Goal: Book appointment/travel/reservation

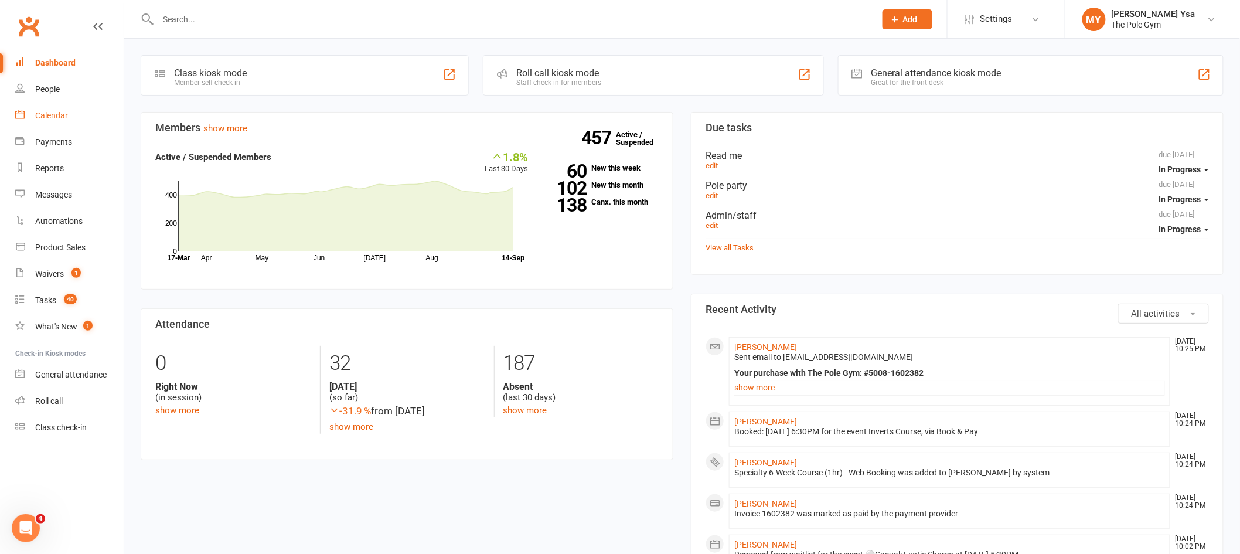
click at [67, 125] on link "Calendar" at bounding box center [69, 116] width 108 height 26
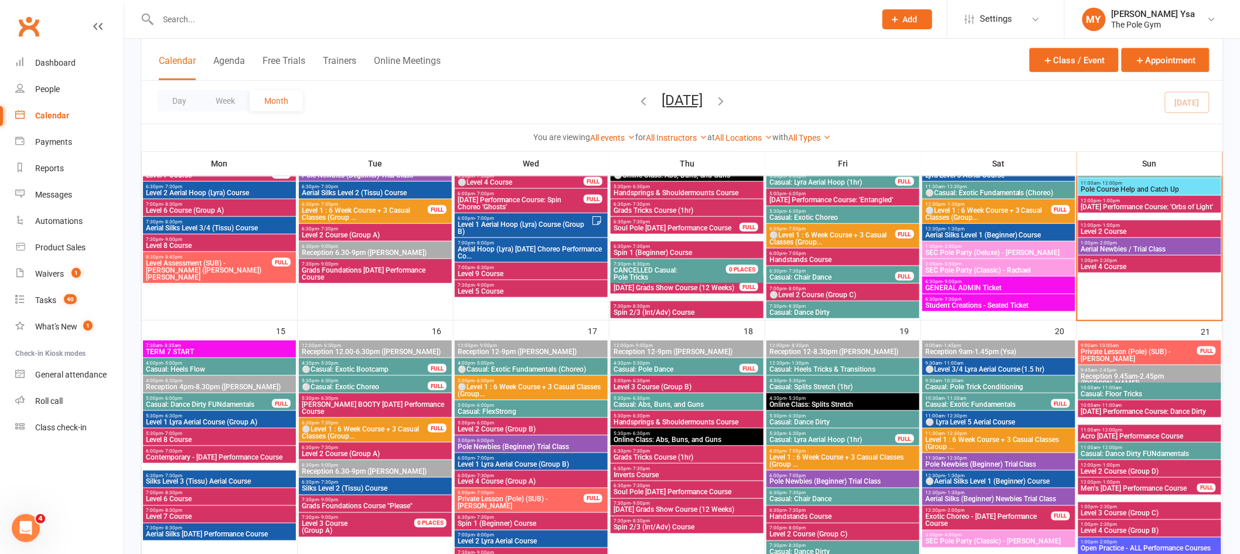
scroll to position [468, 0]
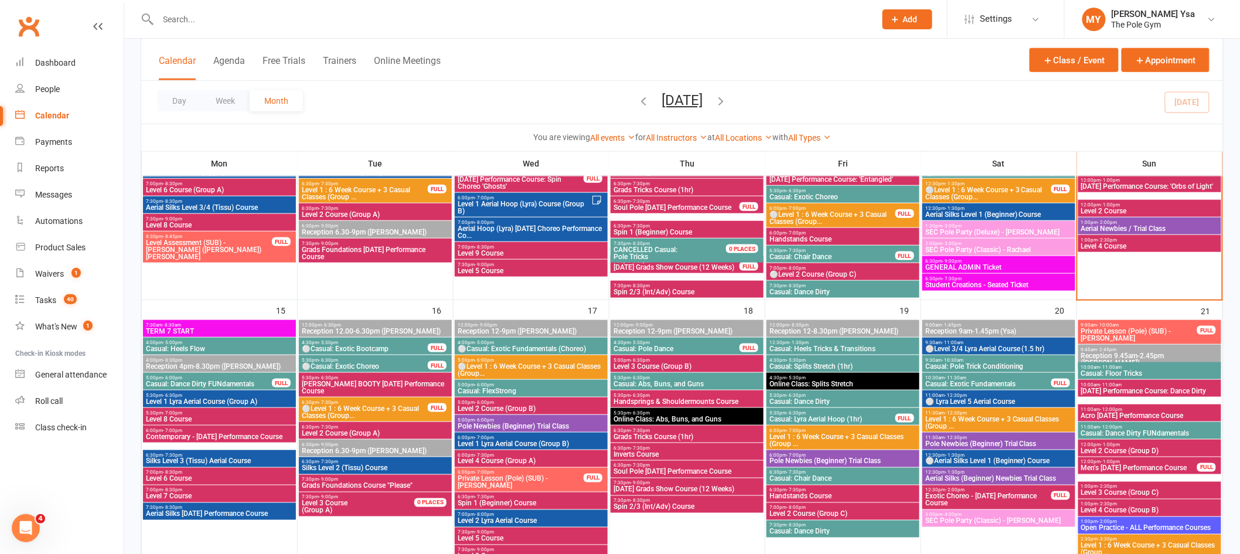
click at [212, 347] on span "Casual: Heels Flow" at bounding box center [219, 348] width 148 height 7
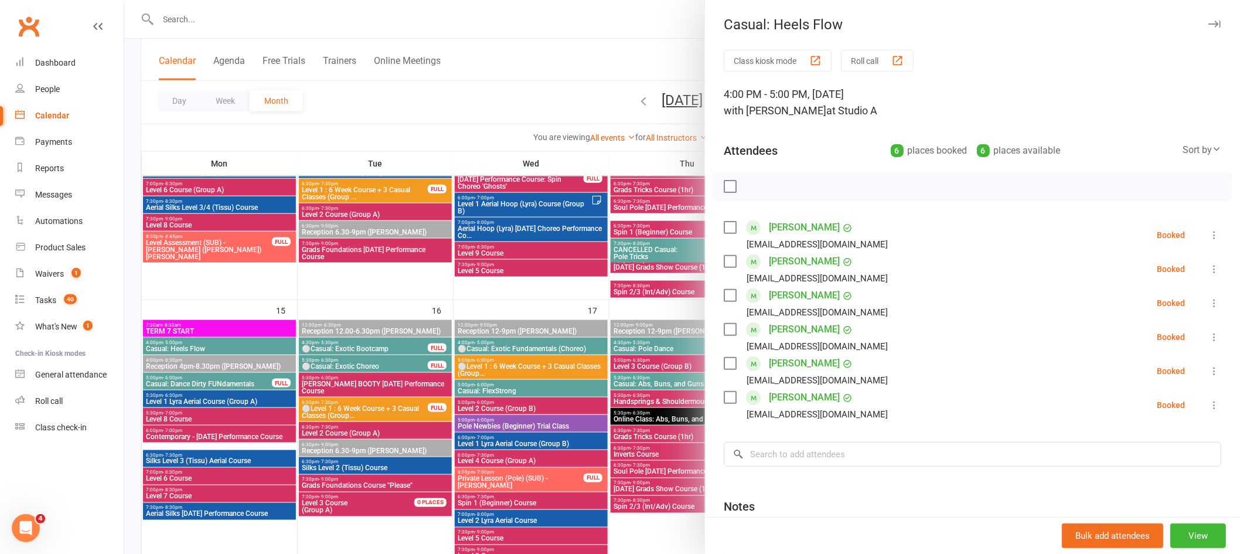
click at [220, 390] on div at bounding box center [682, 277] width 1116 height 554
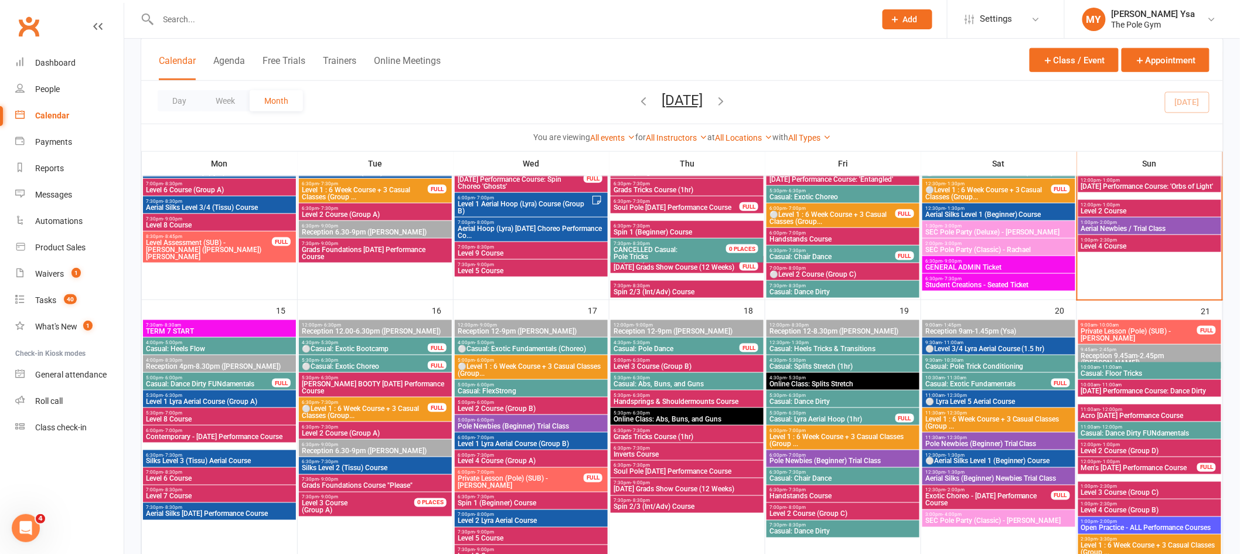
click at [236, 383] on span "Casual: Dance Dirty FUNdamentals" at bounding box center [208, 383] width 127 height 7
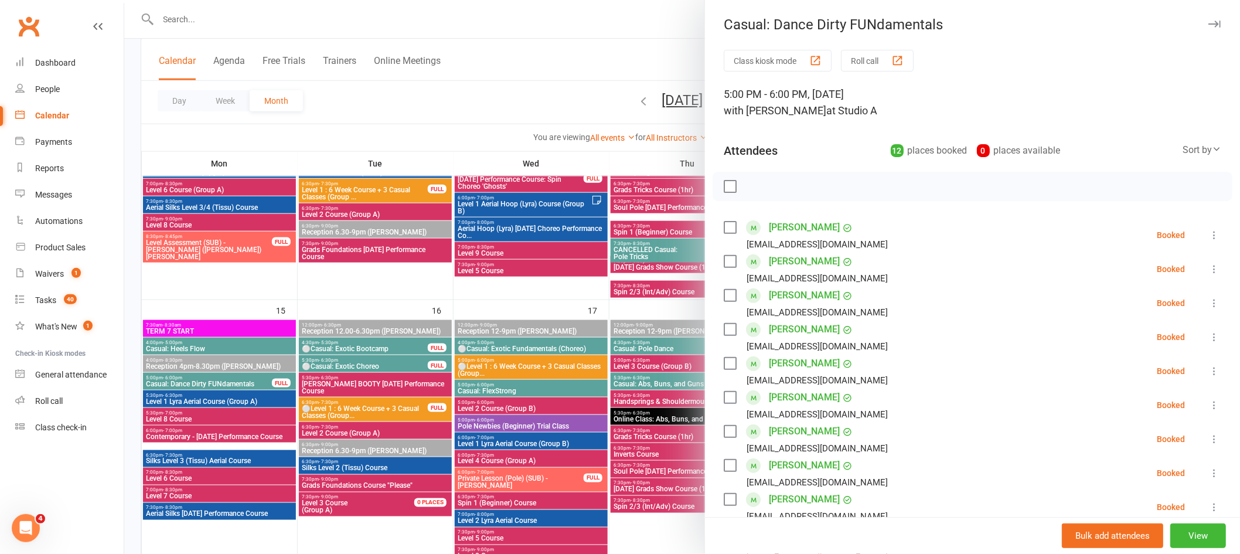
click at [223, 384] on div at bounding box center [682, 277] width 1116 height 554
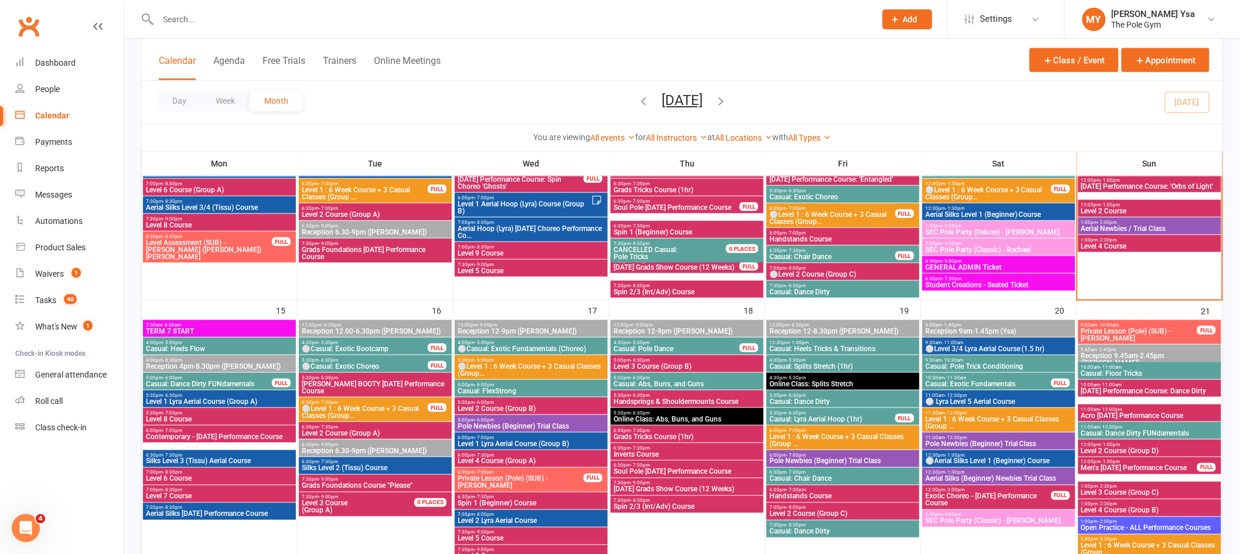
click at [227, 348] on span "Casual: Heels Flow" at bounding box center [219, 348] width 148 height 7
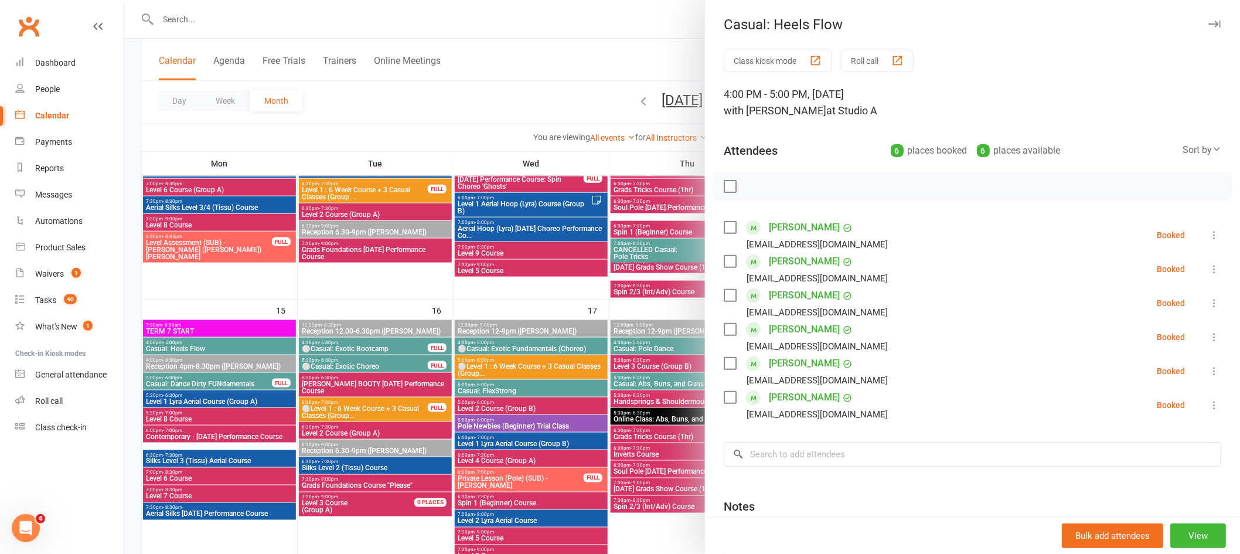
click at [212, 357] on div at bounding box center [682, 277] width 1116 height 554
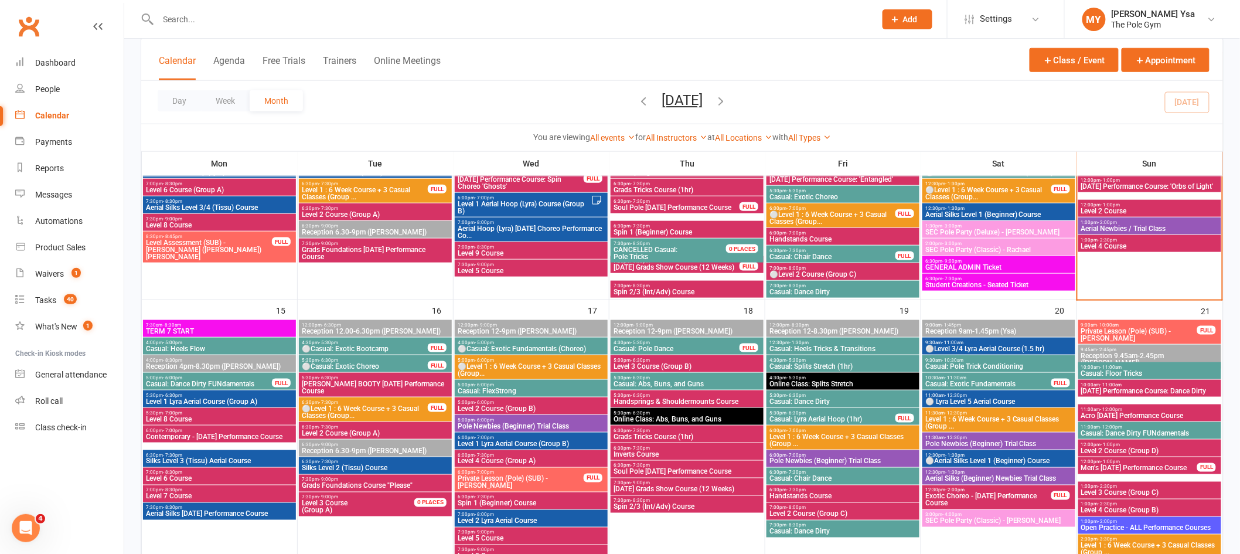
click at [328, 349] on span "⚪Casual: Exotic Bootcamp" at bounding box center [364, 348] width 127 height 7
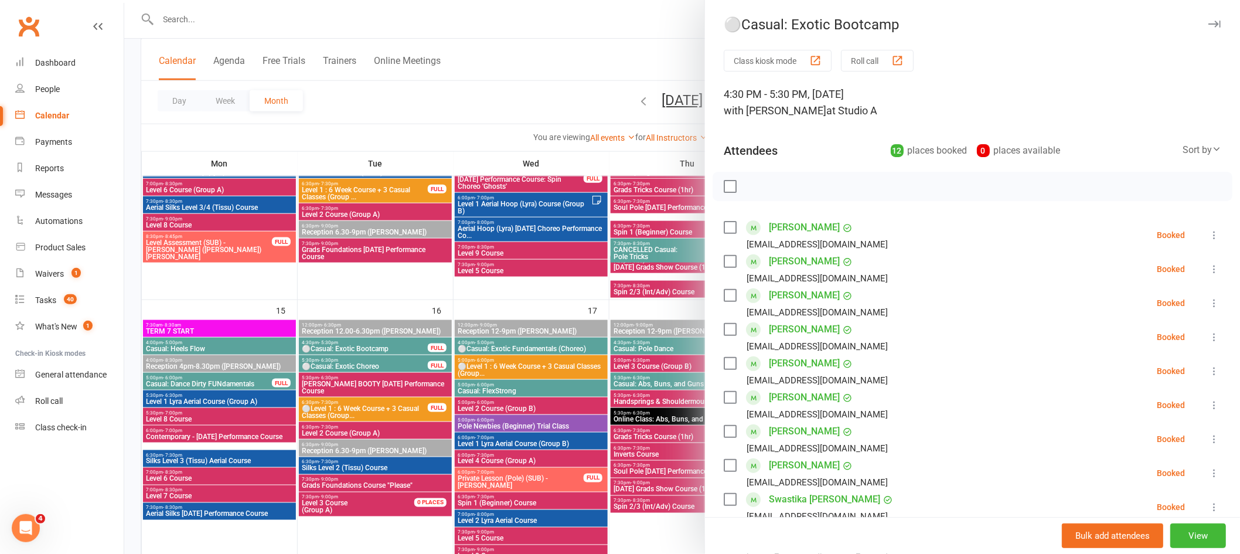
click at [340, 373] on div at bounding box center [682, 277] width 1116 height 554
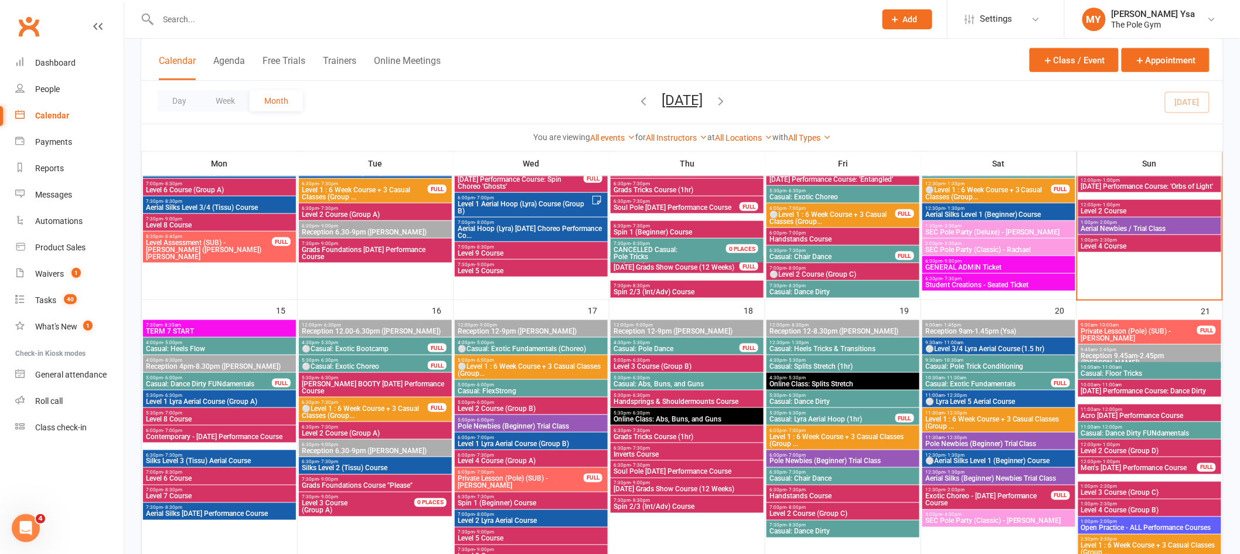
click at [353, 366] on span "⚪Casual: Exotic Choreo" at bounding box center [364, 366] width 127 height 7
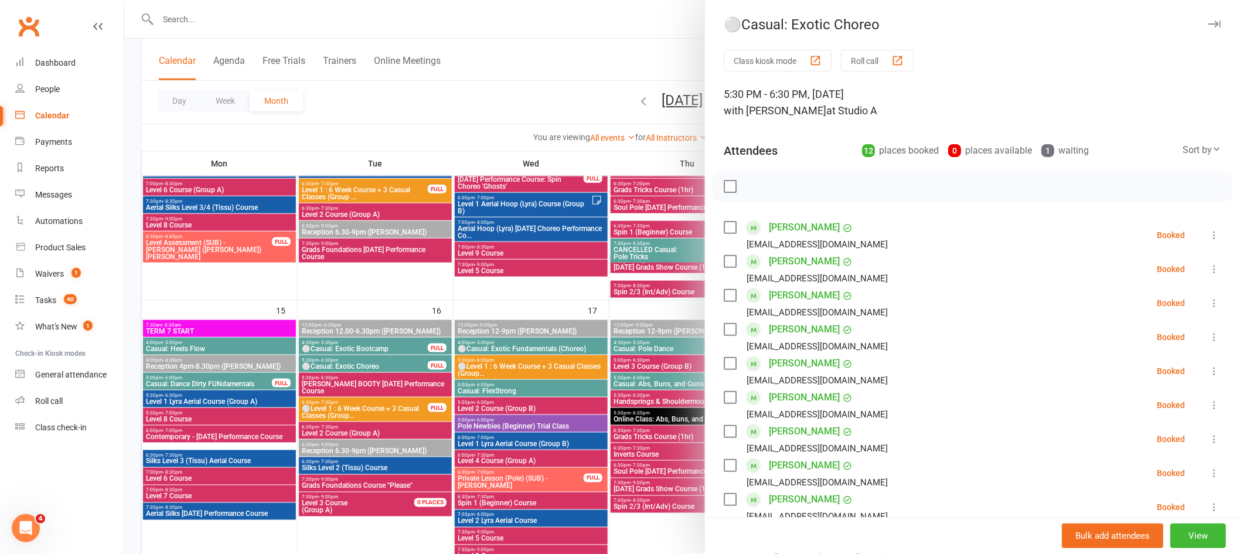
click at [371, 376] on div at bounding box center [682, 277] width 1116 height 554
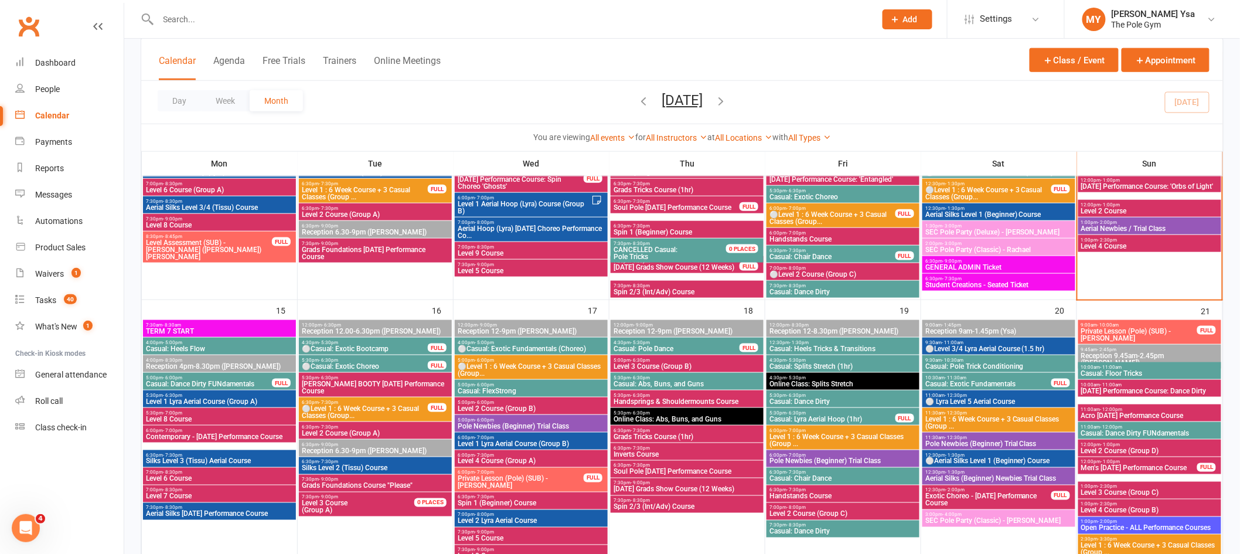
click at [502, 349] on span "⚪Casual: Exotic Fundamentals (Choreo)" at bounding box center [531, 348] width 148 height 7
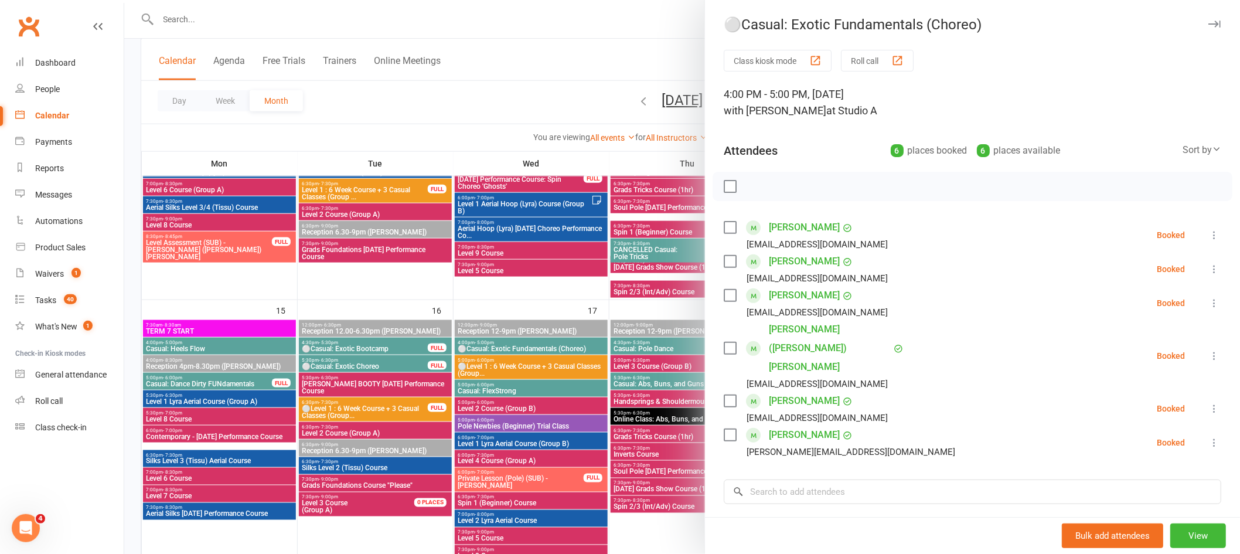
click at [500, 391] on div at bounding box center [682, 277] width 1116 height 554
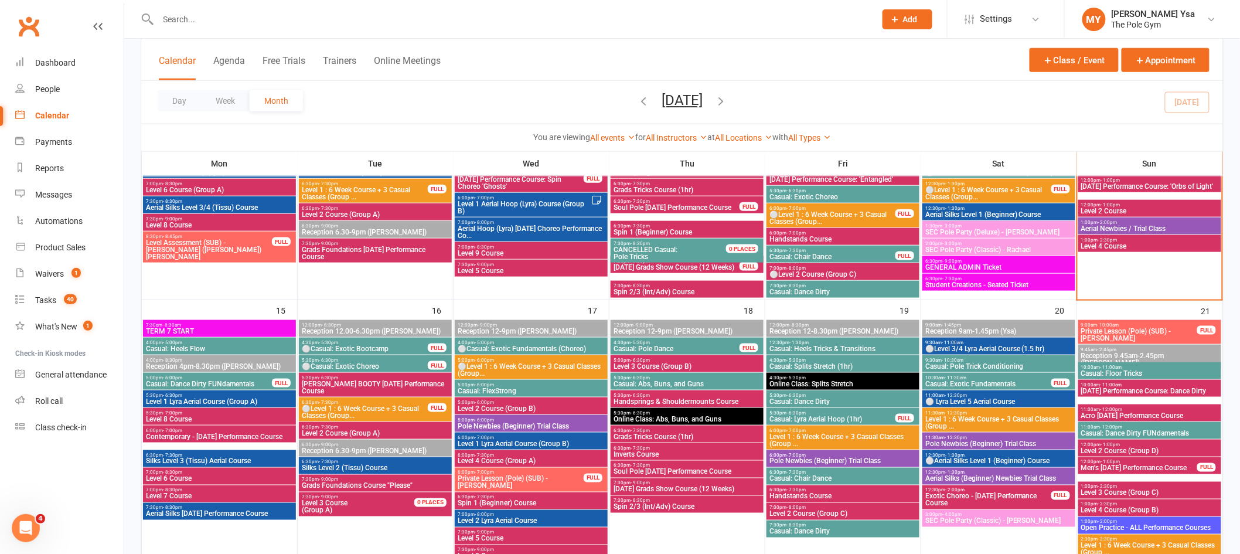
click at [520, 390] on span "Casual: FlexStrong" at bounding box center [531, 390] width 148 height 7
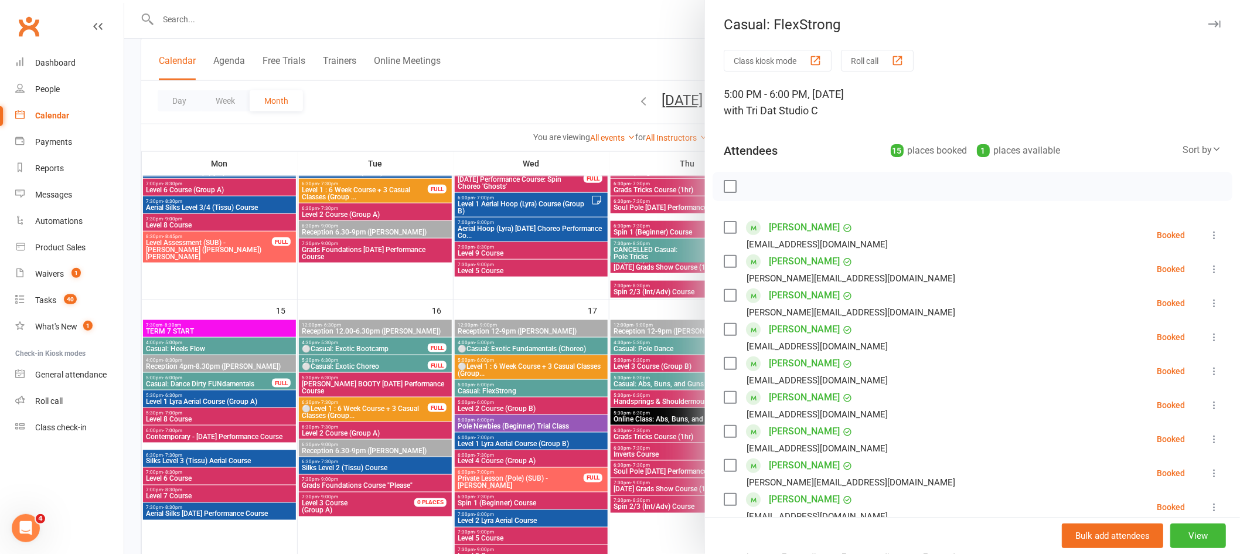
click at [520, 390] on div at bounding box center [682, 277] width 1116 height 554
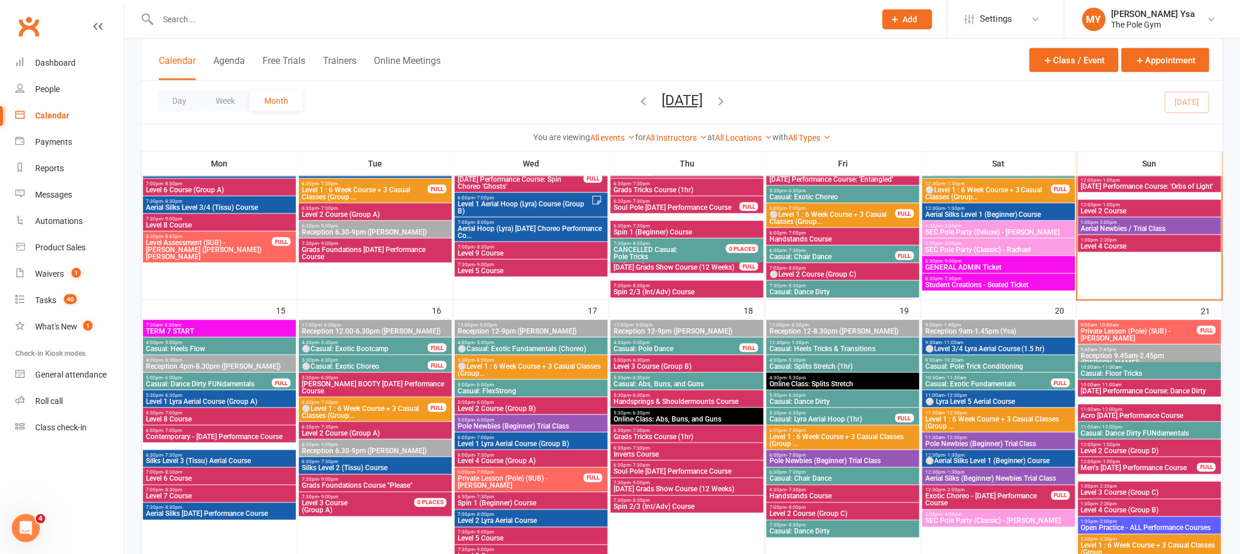
click at [636, 347] on span "Casual: Pole Dance" at bounding box center [676, 348] width 127 height 7
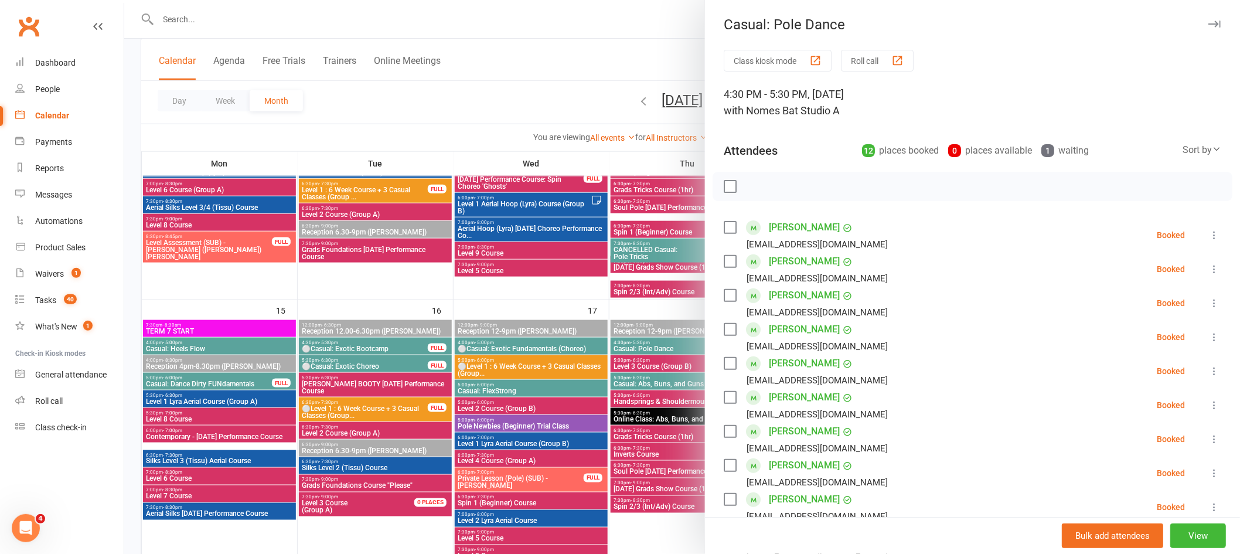
click at [561, 370] on div at bounding box center [682, 277] width 1116 height 554
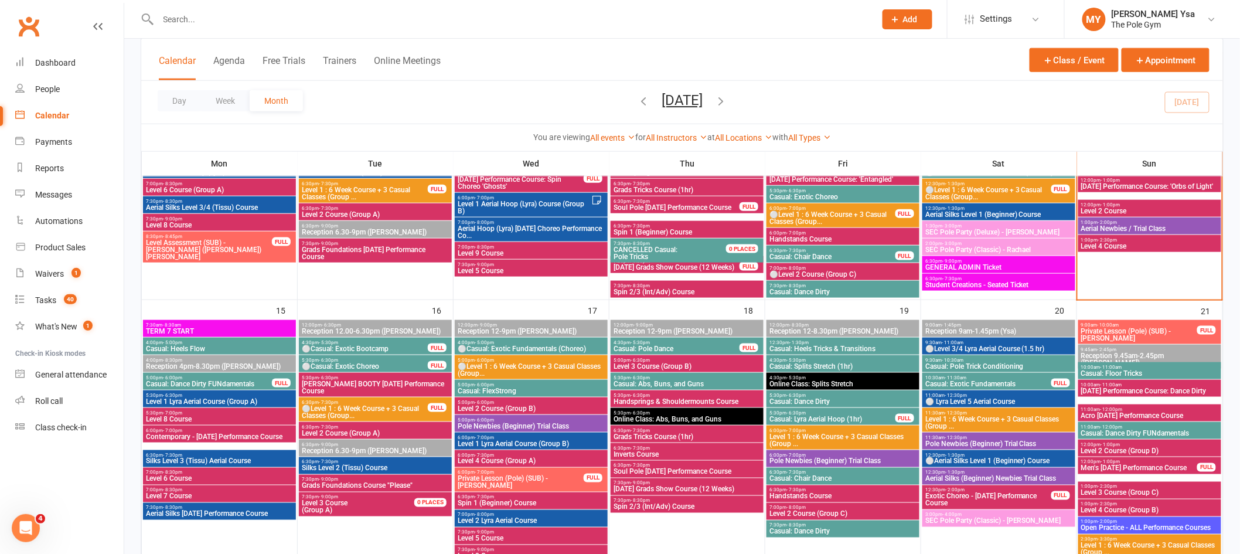
click at [626, 381] on span "Casual: Abs, Buns, and Guns" at bounding box center [687, 383] width 148 height 7
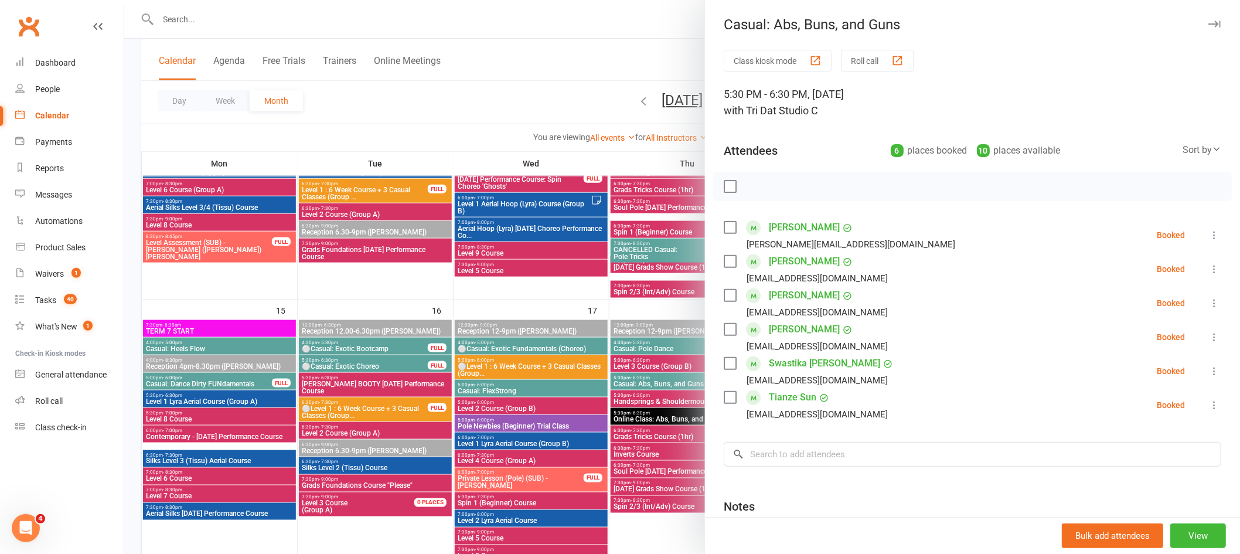
click at [537, 376] on div at bounding box center [682, 277] width 1116 height 554
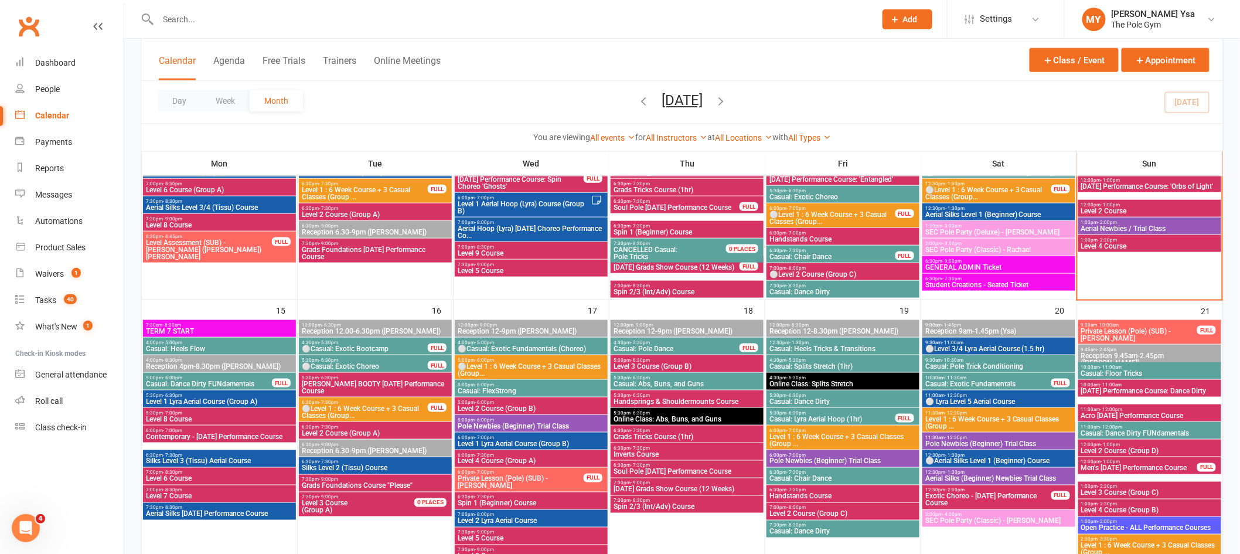
click at [797, 347] on span "Casual: Heels Tricks & Transitions" at bounding box center [843, 348] width 148 height 7
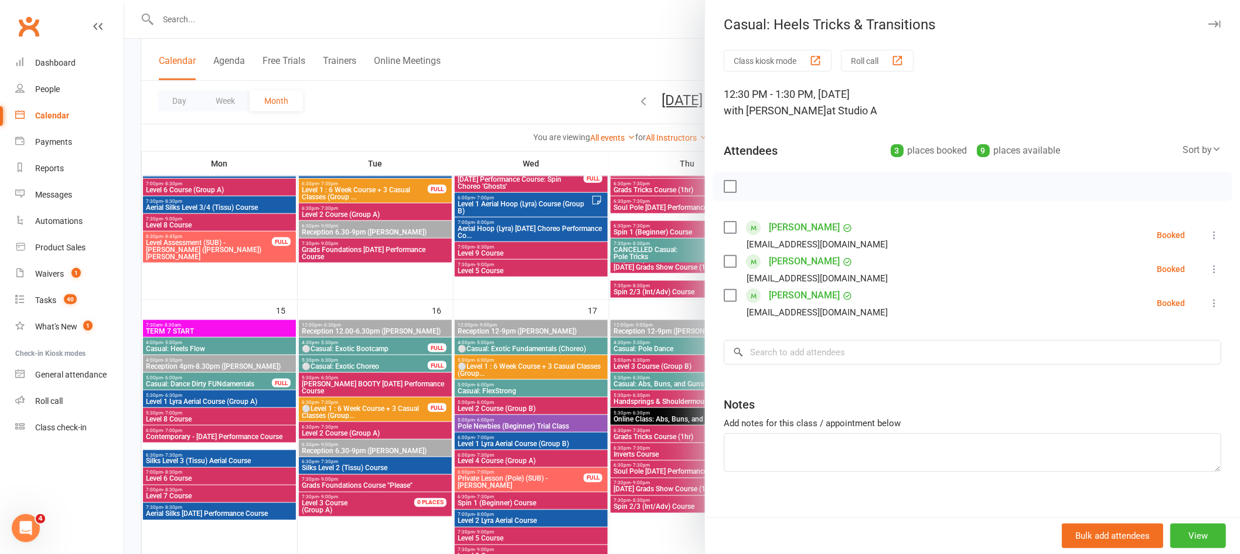
click at [623, 386] on div at bounding box center [682, 277] width 1116 height 554
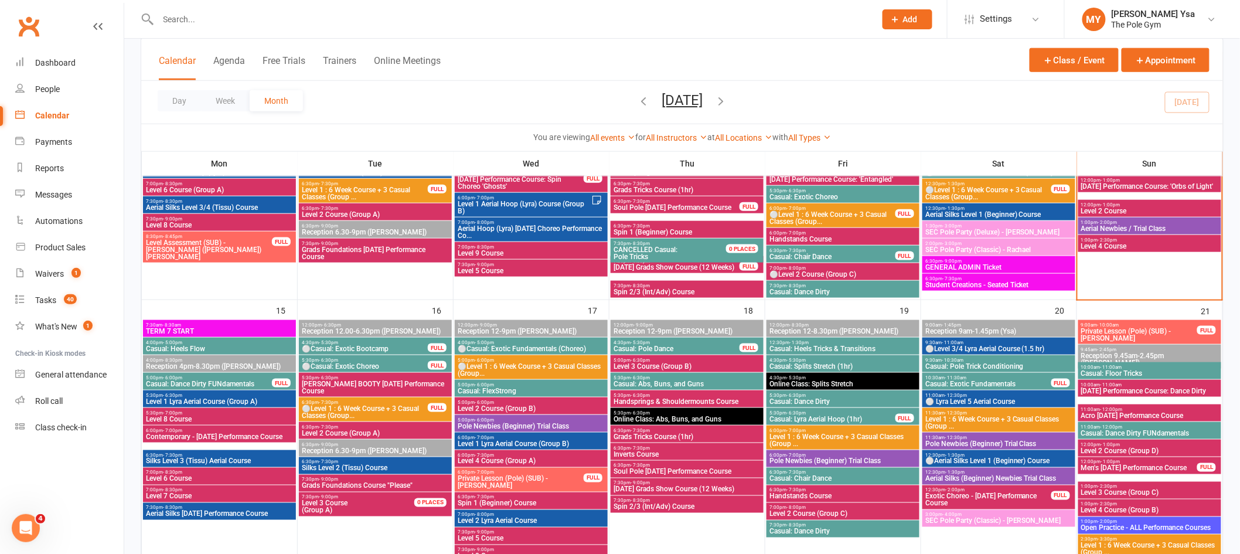
click at [798, 364] on span "Casual: Splits Stretch (1hr)" at bounding box center [843, 366] width 148 height 7
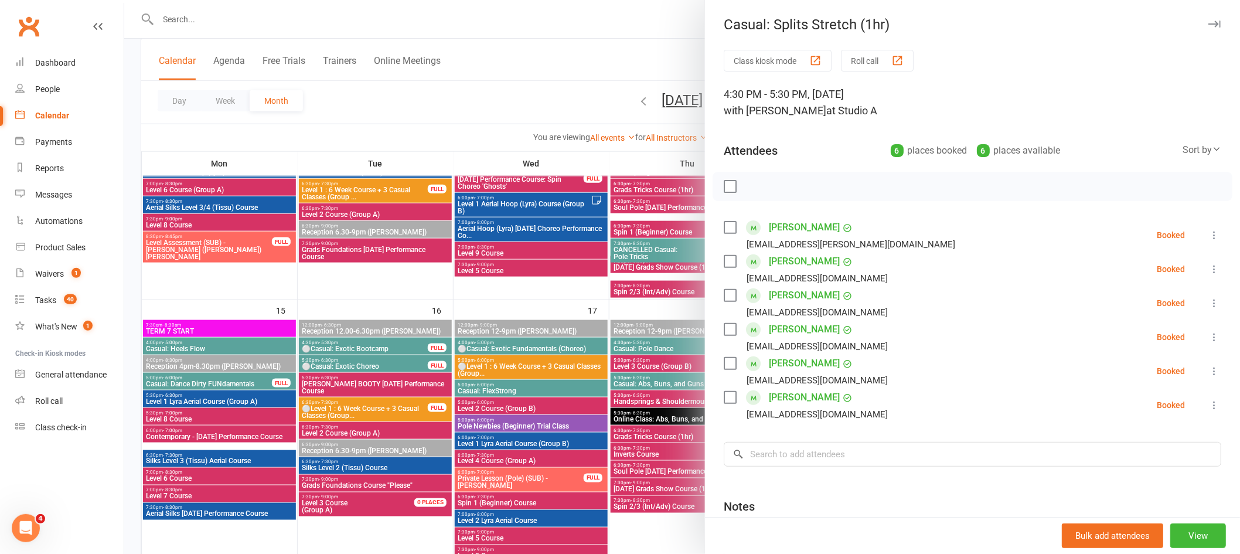
click at [677, 373] on div at bounding box center [682, 277] width 1116 height 554
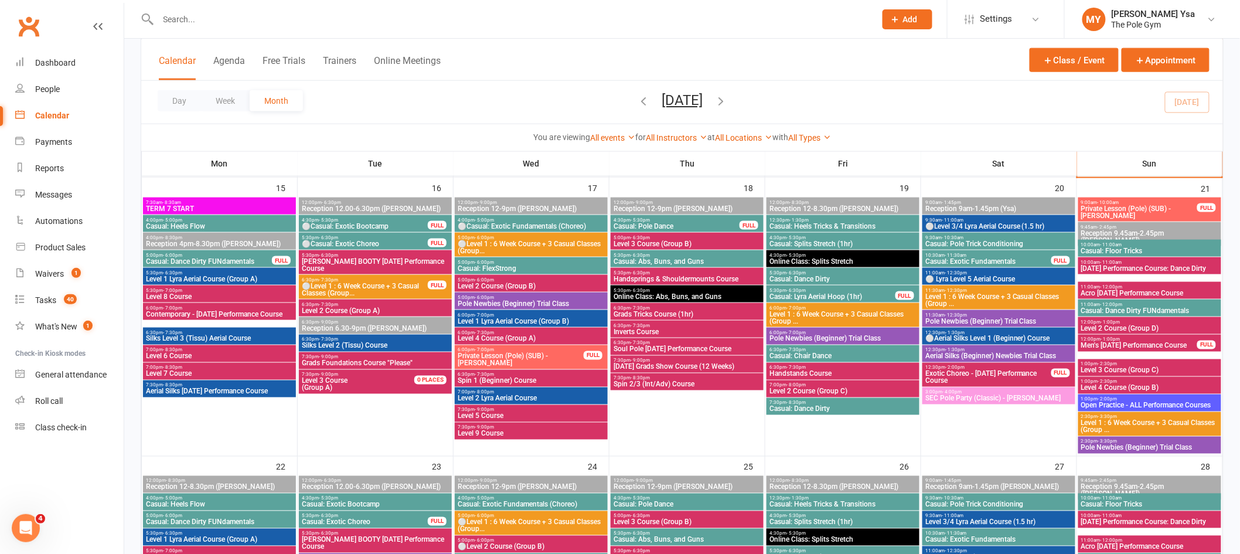
scroll to position [592, 0]
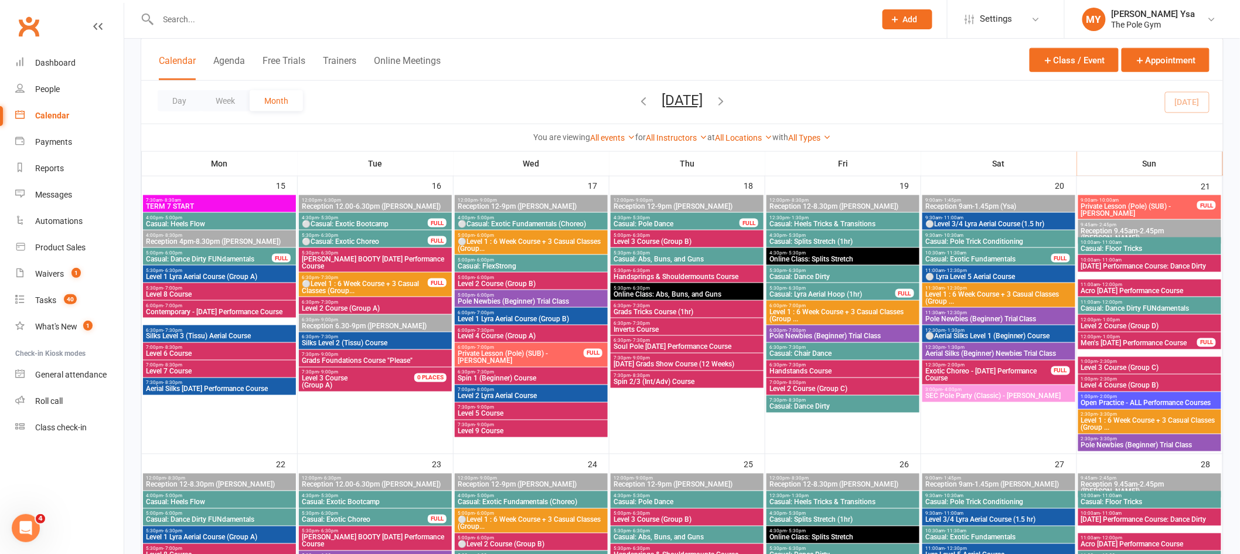
click at [807, 224] on span "Casual: Heels Tricks & Transitions" at bounding box center [843, 223] width 148 height 7
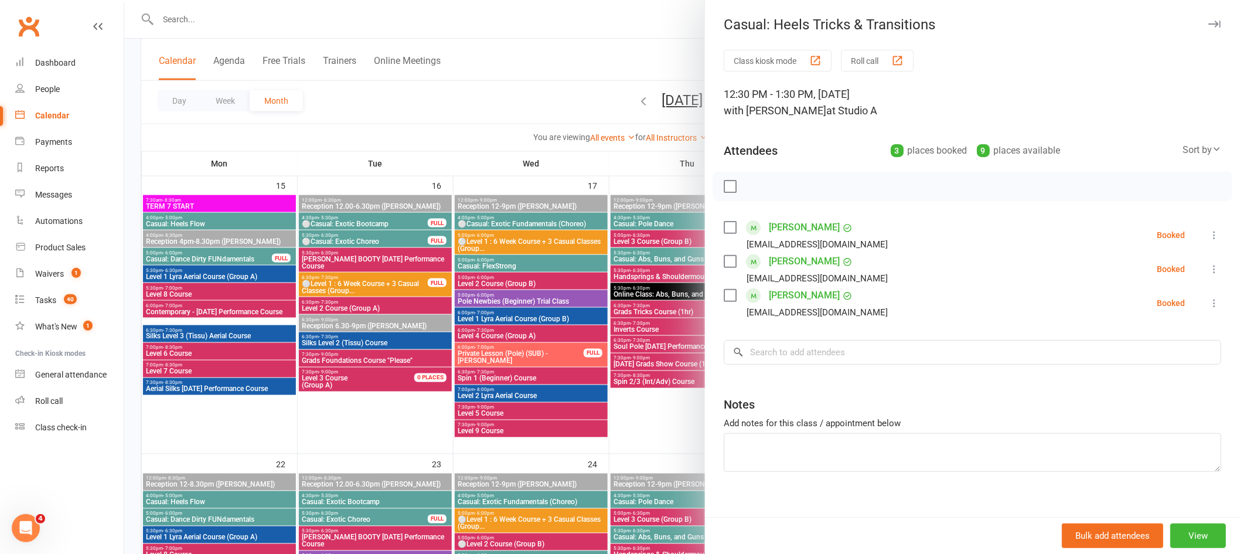
click at [651, 250] on div at bounding box center [682, 277] width 1116 height 554
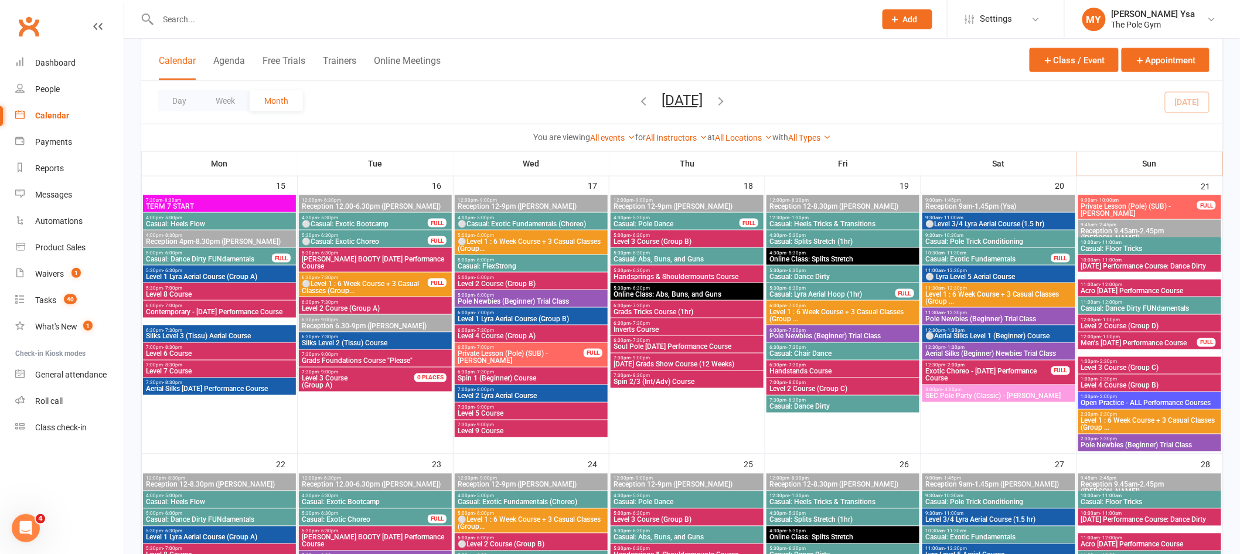
click at [826, 241] on span "Casual: Splits Stretch (1hr)" at bounding box center [843, 241] width 148 height 7
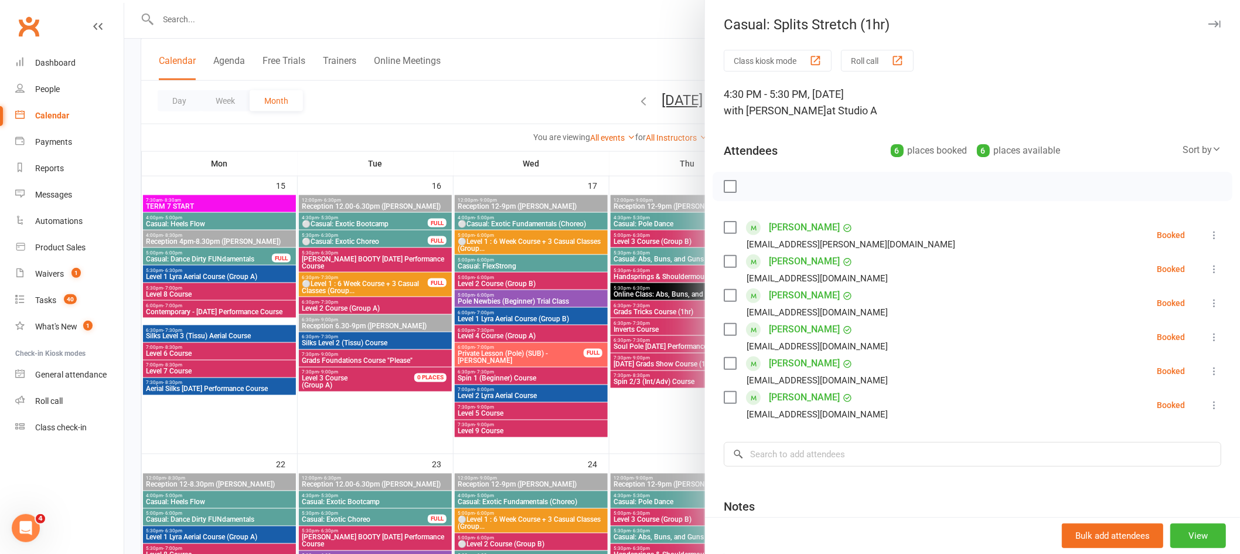
click at [660, 279] on div at bounding box center [682, 277] width 1116 height 554
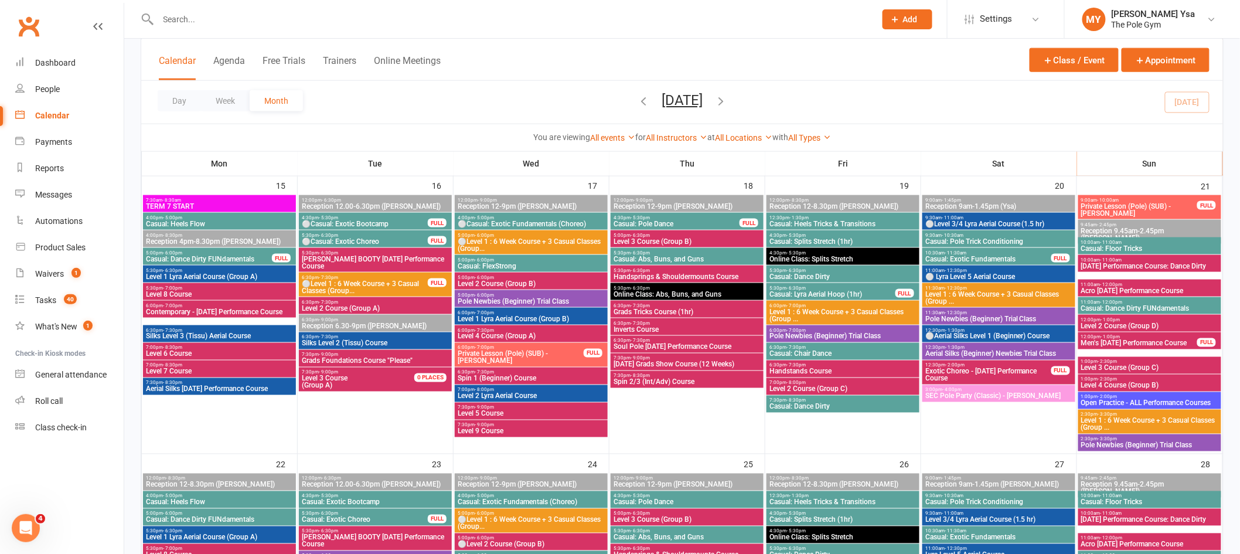
click at [829, 273] on span "Casual: Dance Dirty" at bounding box center [843, 276] width 148 height 7
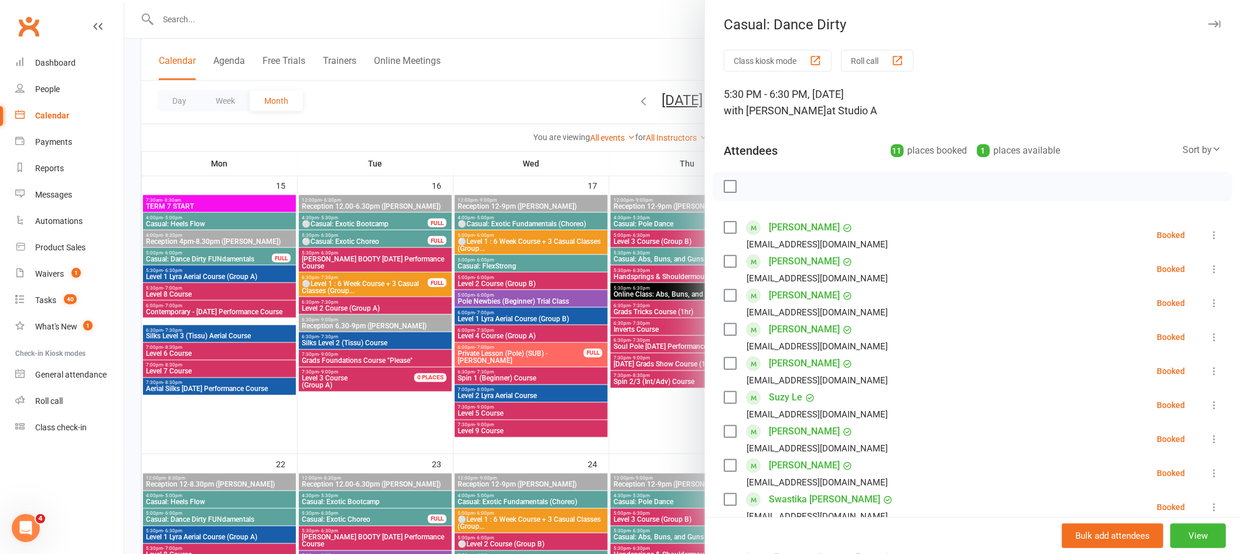
click at [661, 305] on div at bounding box center [682, 277] width 1116 height 554
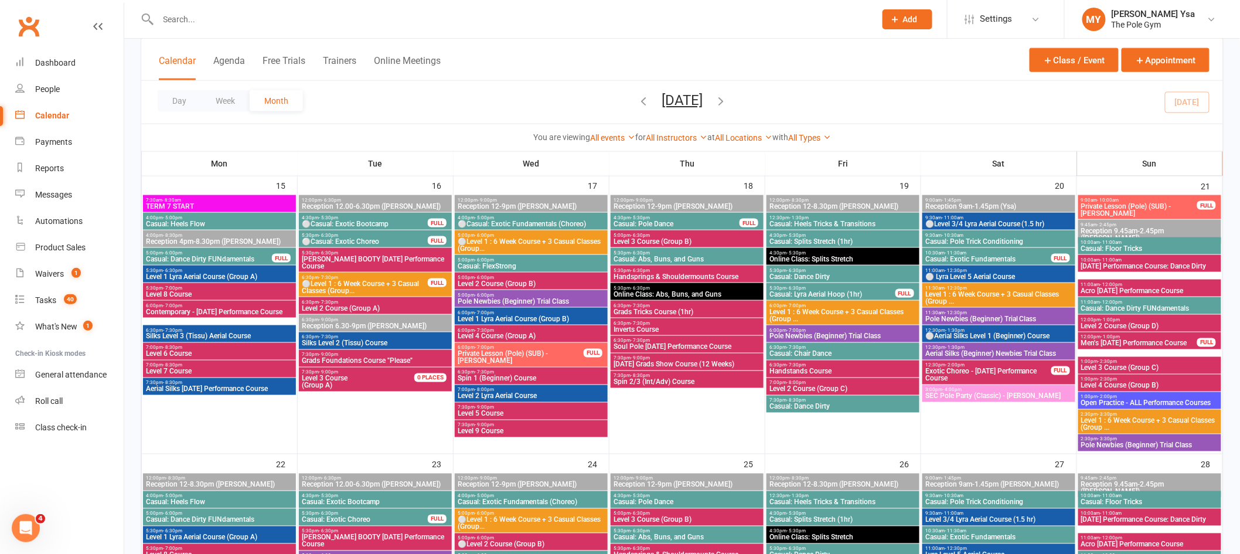
click at [800, 359] on div "6:30pm - 7:30pm Casual: Chair Dance" at bounding box center [842, 351] width 153 height 17
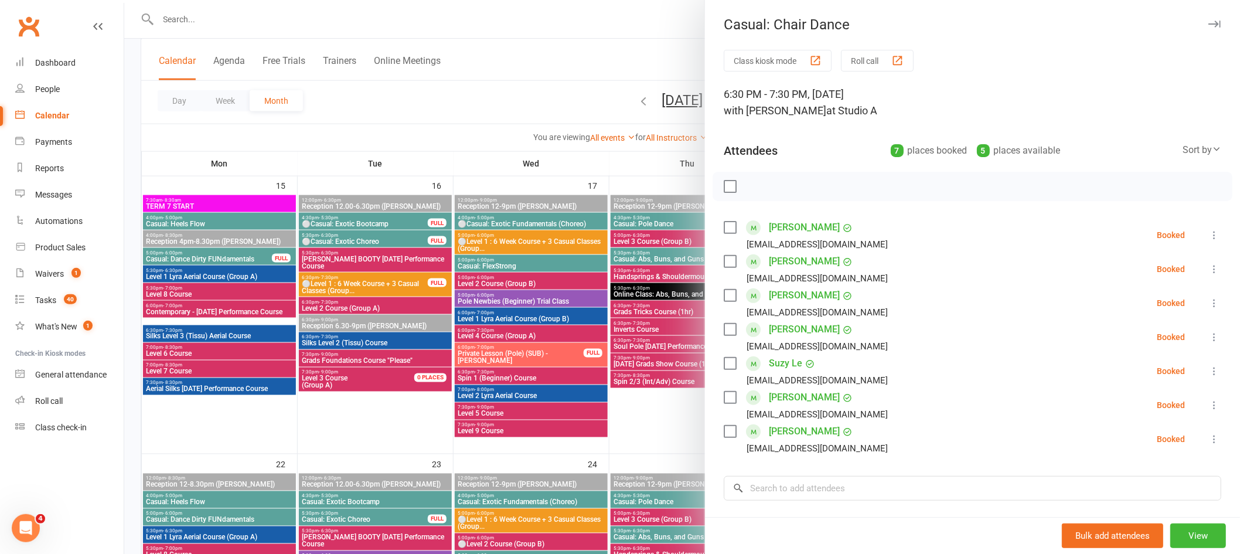
click at [622, 369] on div at bounding box center [682, 277] width 1116 height 554
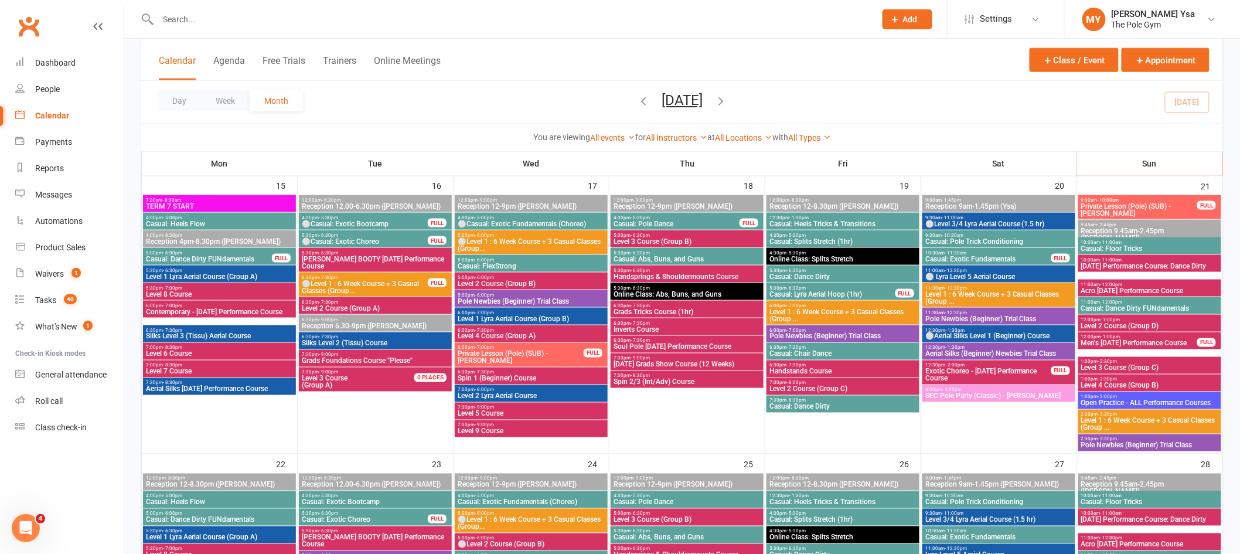
click at [801, 407] on span "Casual: Dance Dirty" at bounding box center [843, 406] width 148 height 7
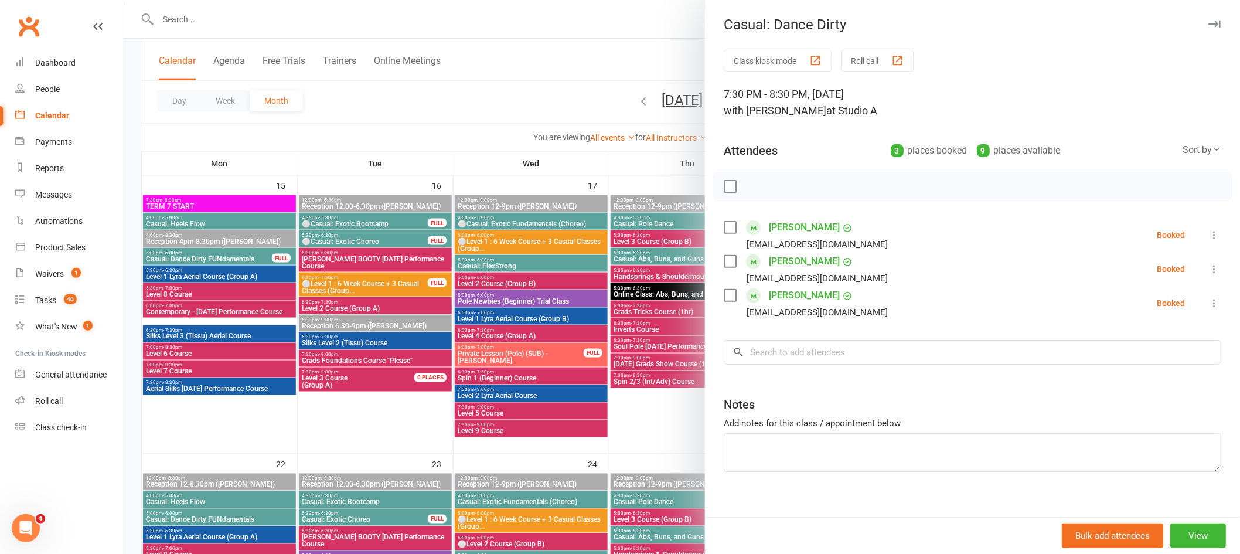
click at [623, 337] on div at bounding box center [682, 277] width 1116 height 554
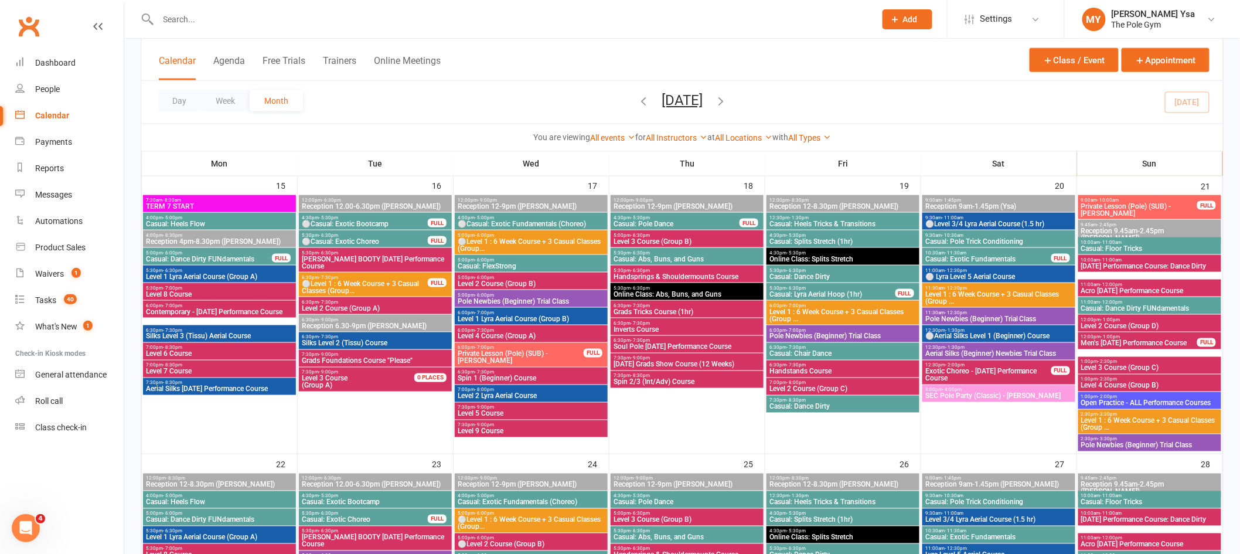
click at [822, 225] on span "Casual: Heels Tricks & Transitions" at bounding box center [843, 223] width 148 height 7
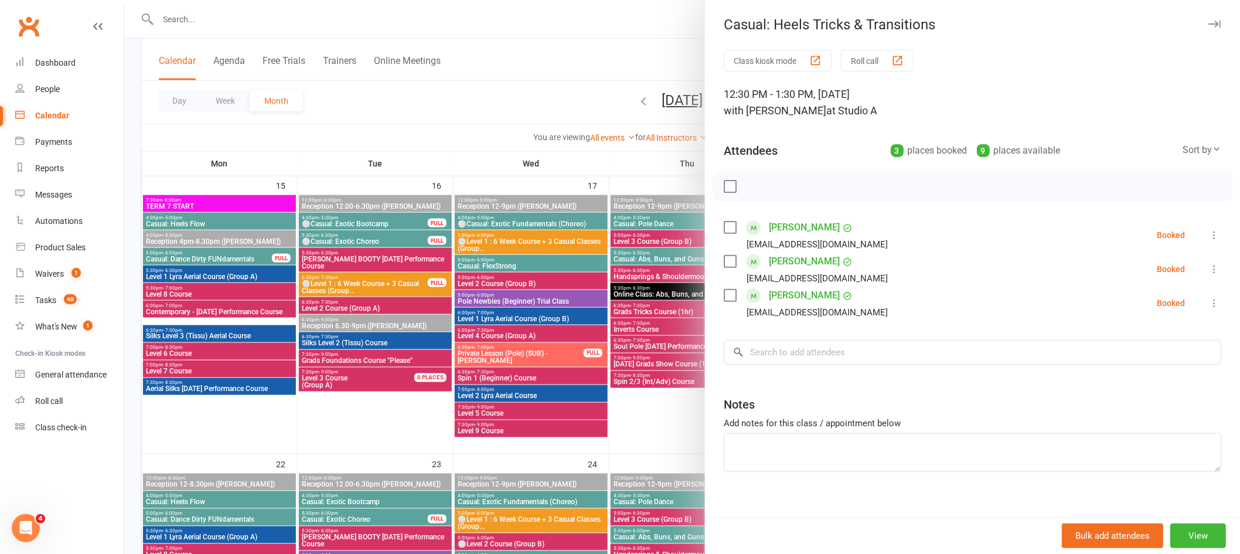
click at [652, 145] on div at bounding box center [682, 277] width 1116 height 554
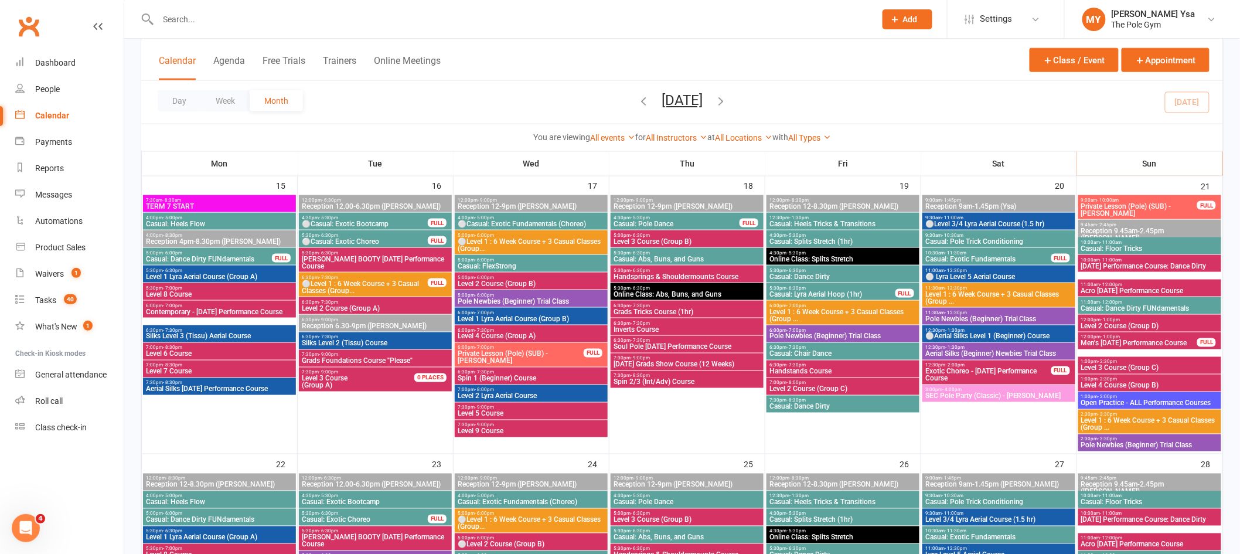
click at [633, 313] on span "Grads Tricks Course (1hr)" at bounding box center [687, 311] width 148 height 7
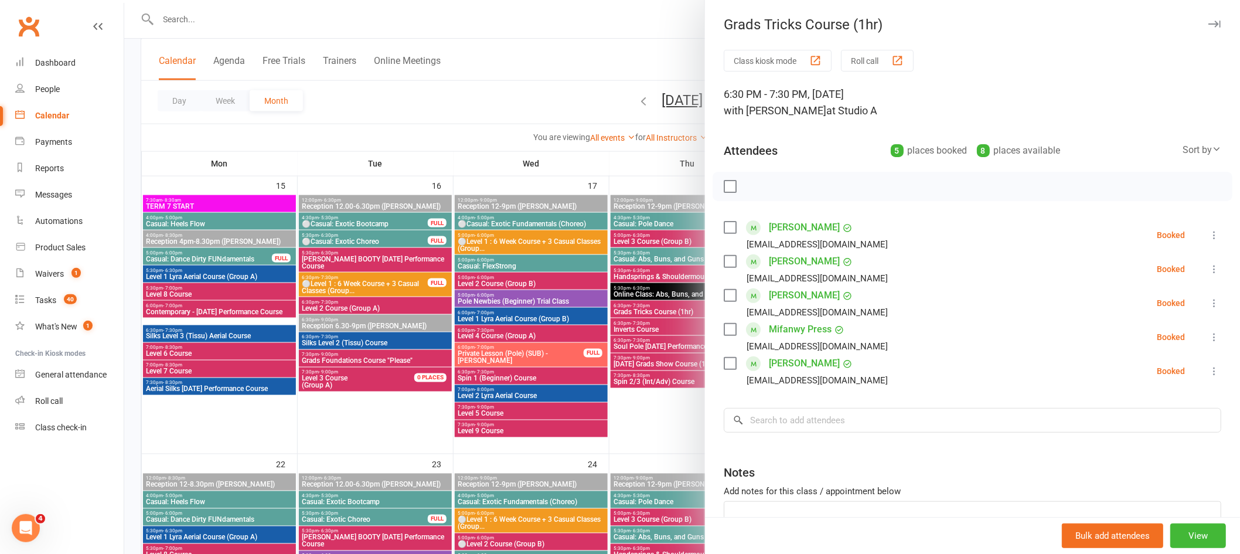
click at [198, 223] on div at bounding box center [682, 277] width 1116 height 554
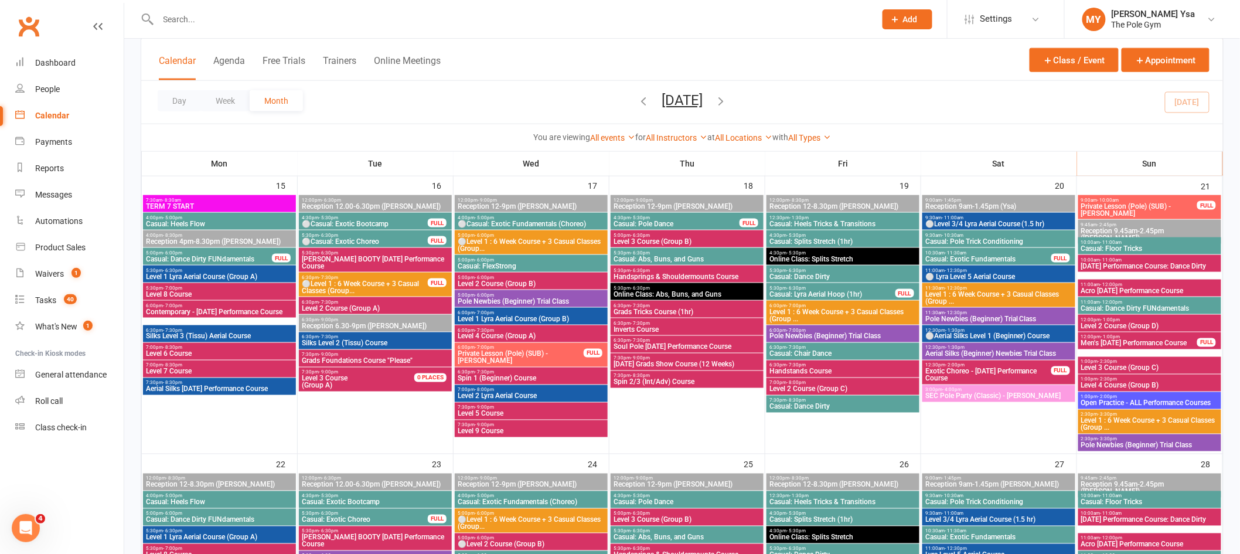
click at [527, 221] on span "⚪Casual: Exotic Fundamentals (Choreo)" at bounding box center [531, 223] width 148 height 7
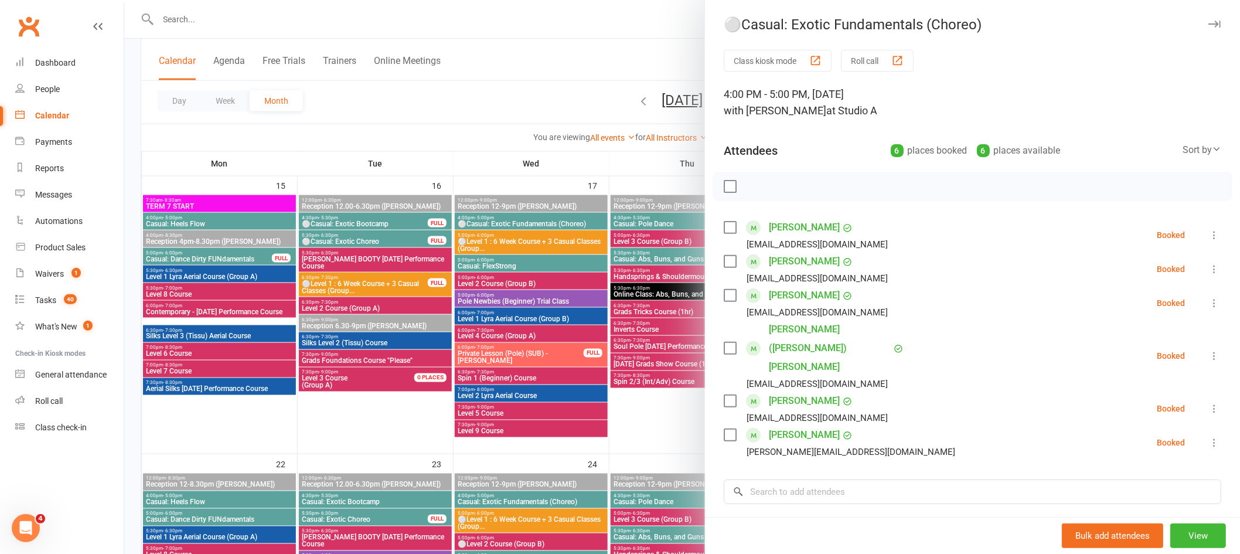
click at [514, 266] on div at bounding box center [682, 277] width 1116 height 554
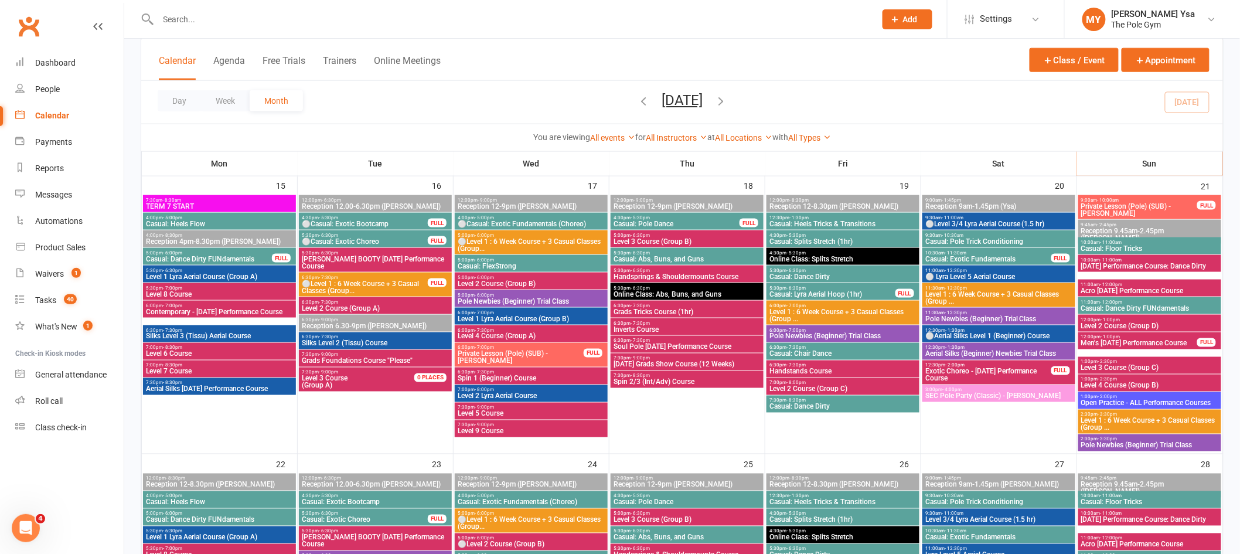
click at [533, 267] on span "Casual: FlexStrong" at bounding box center [531, 266] width 148 height 7
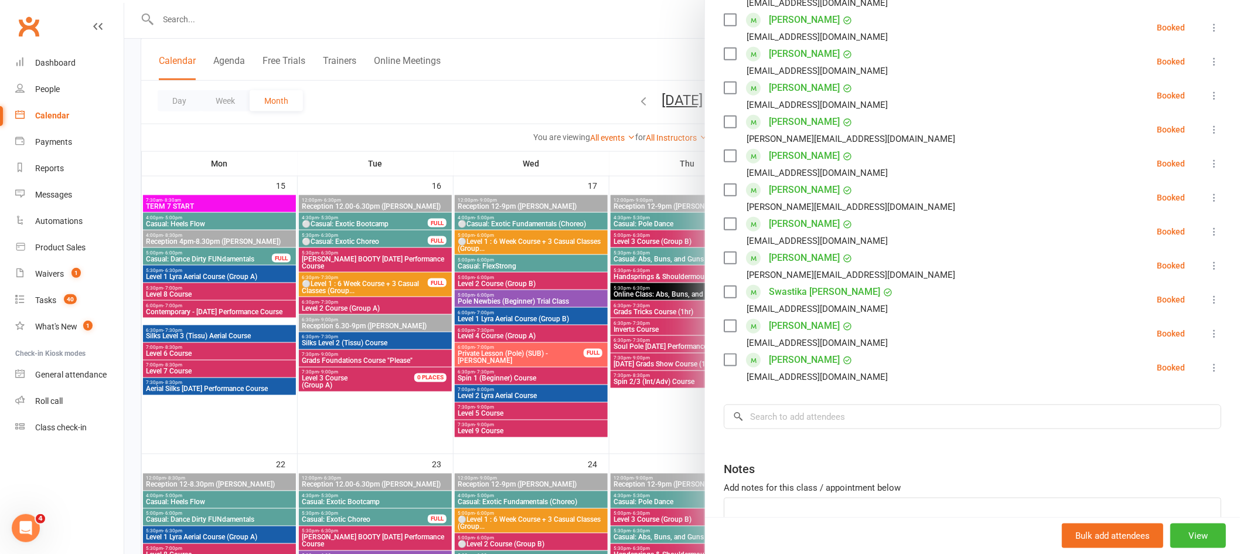
scroll to position [0, 0]
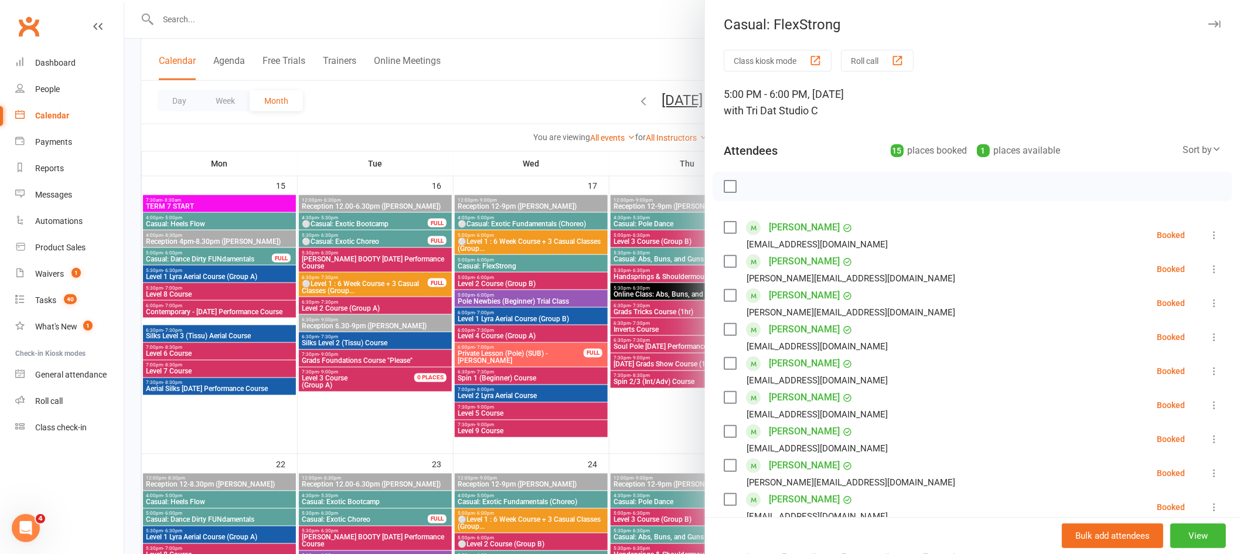
click at [534, 263] on div at bounding box center [682, 277] width 1116 height 554
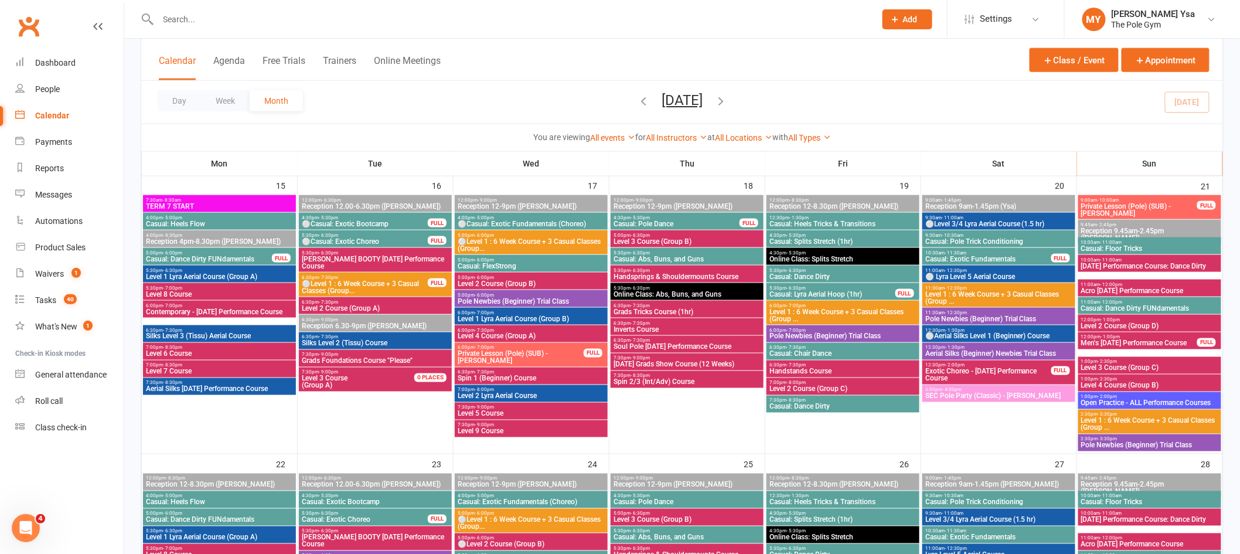
click at [657, 312] on span "Grads Tricks Course (1hr)" at bounding box center [687, 311] width 148 height 7
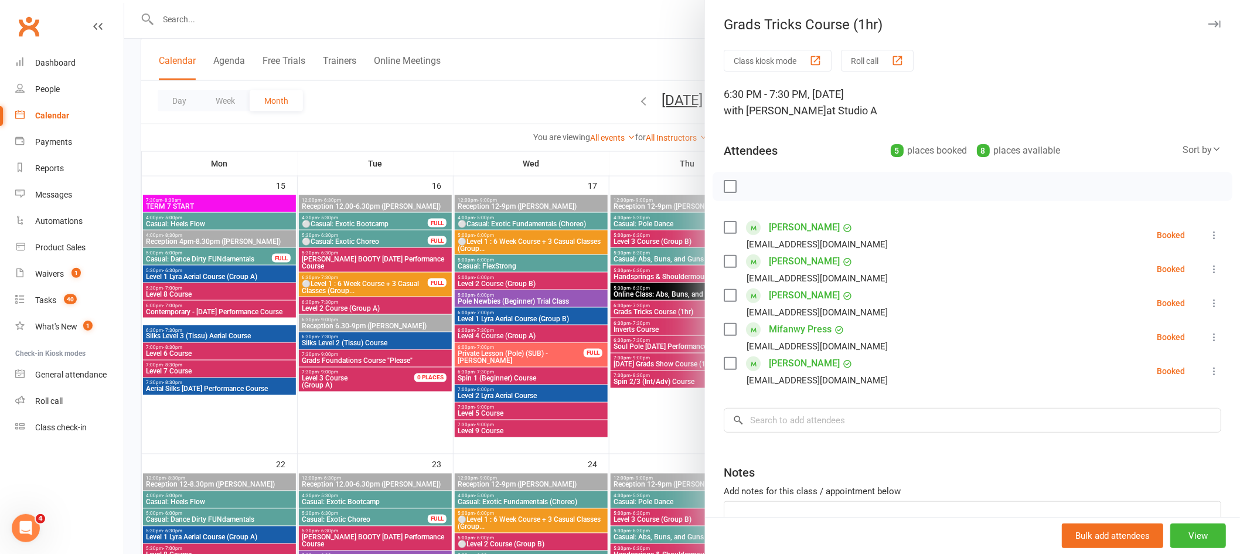
click at [669, 337] on div at bounding box center [682, 277] width 1116 height 554
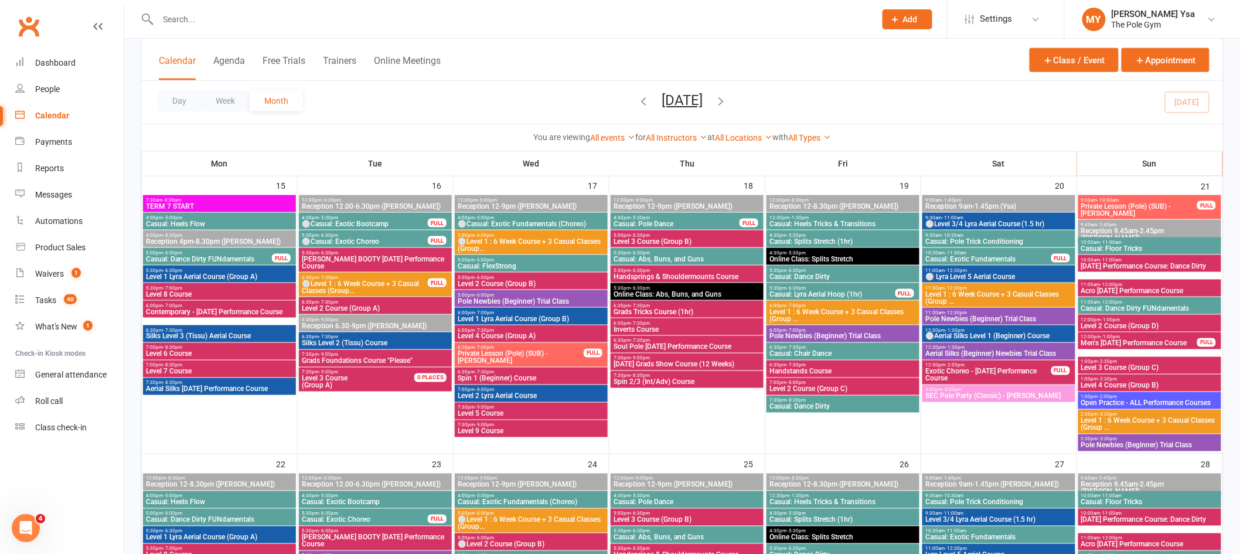
click at [198, 221] on span "Casual: Heels Flow" at bounding box center [219, 223] width 148 height 7
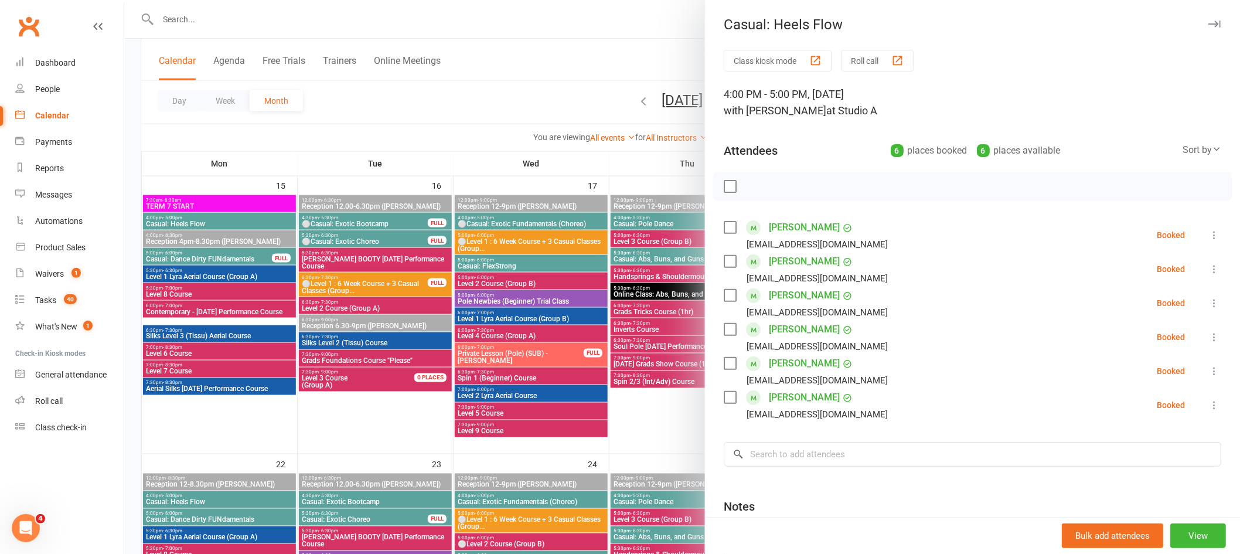
click at [198, 219] on div at bounding box center [682, 277] width 1116 height 554
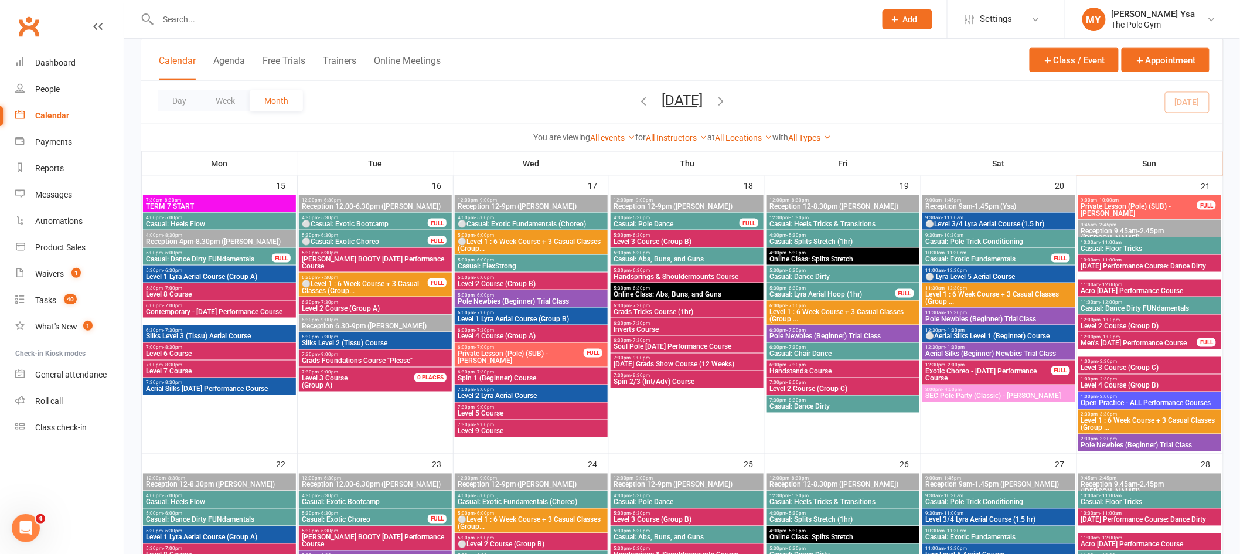
click at [202, 224] on span "Casual: Heels Flow" at bounding box center [219, 223] width 148 height 7
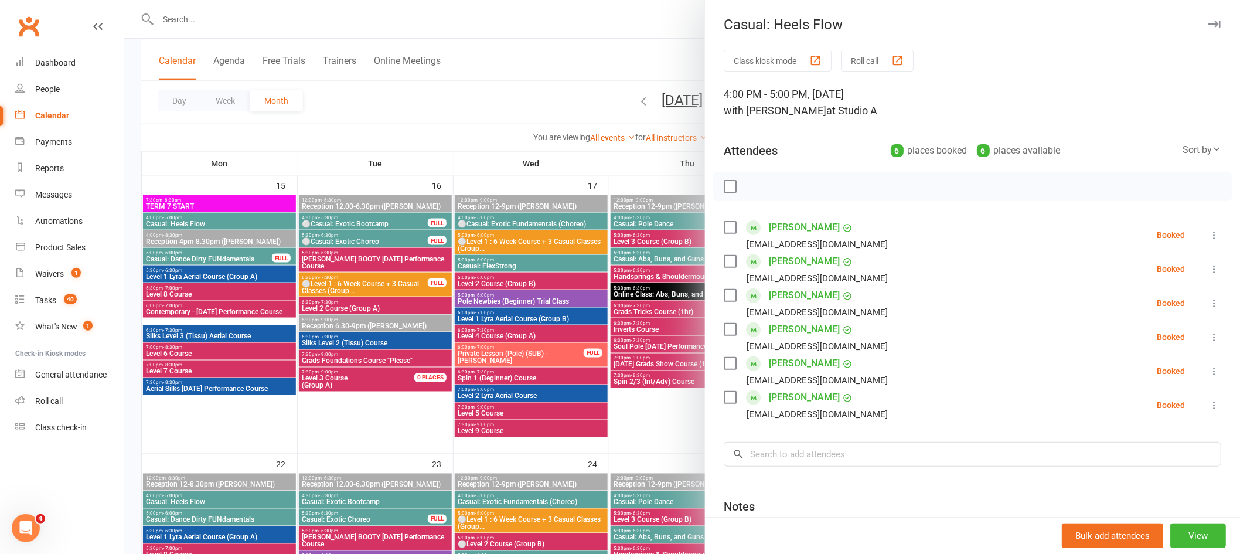
click at [377, 114] on div at bounding box center [682, 277] width 1116 height 554
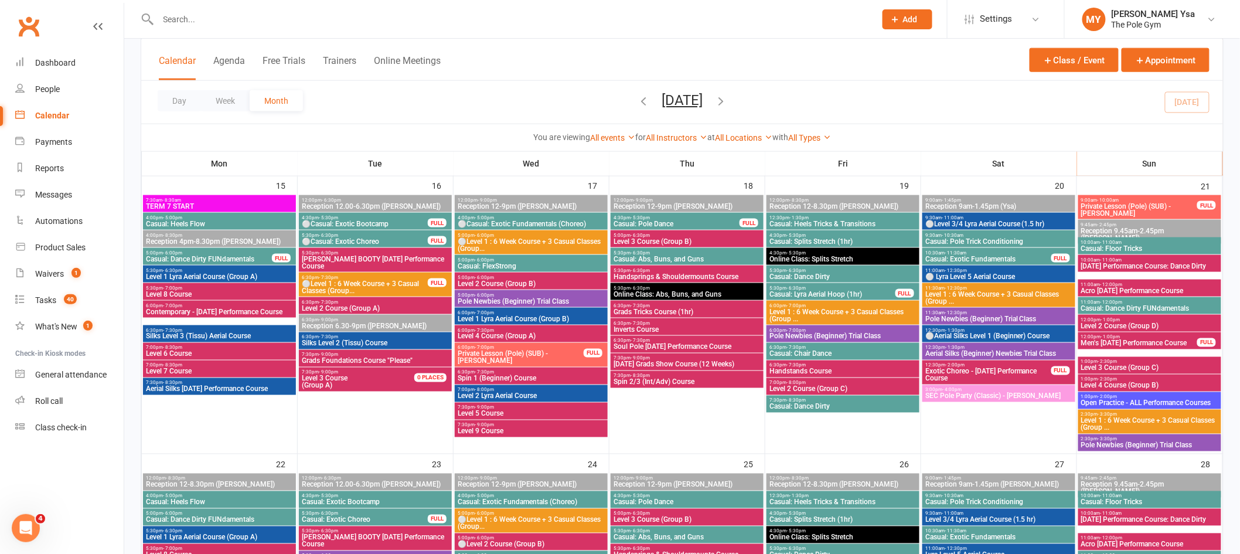
click at [789, 280] on div "5:30pm - 6:30pm Casual: Dance Dirty" at bounding box center [842, 273] width 153 height 17
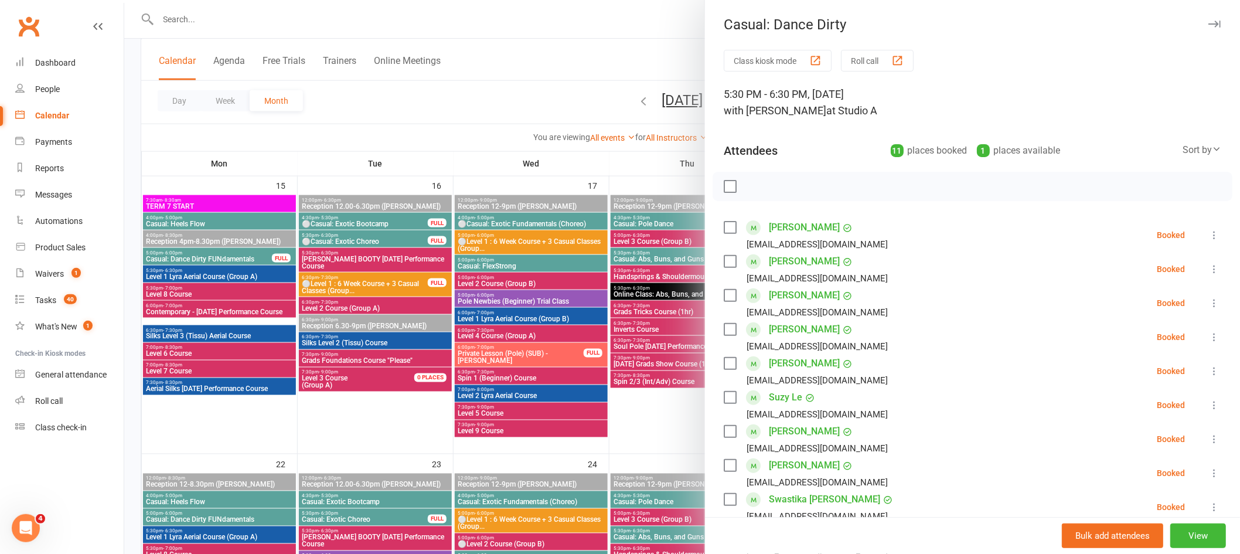
click at [654, 161] on div at bounding box center [682, 277] width 1116 height 554
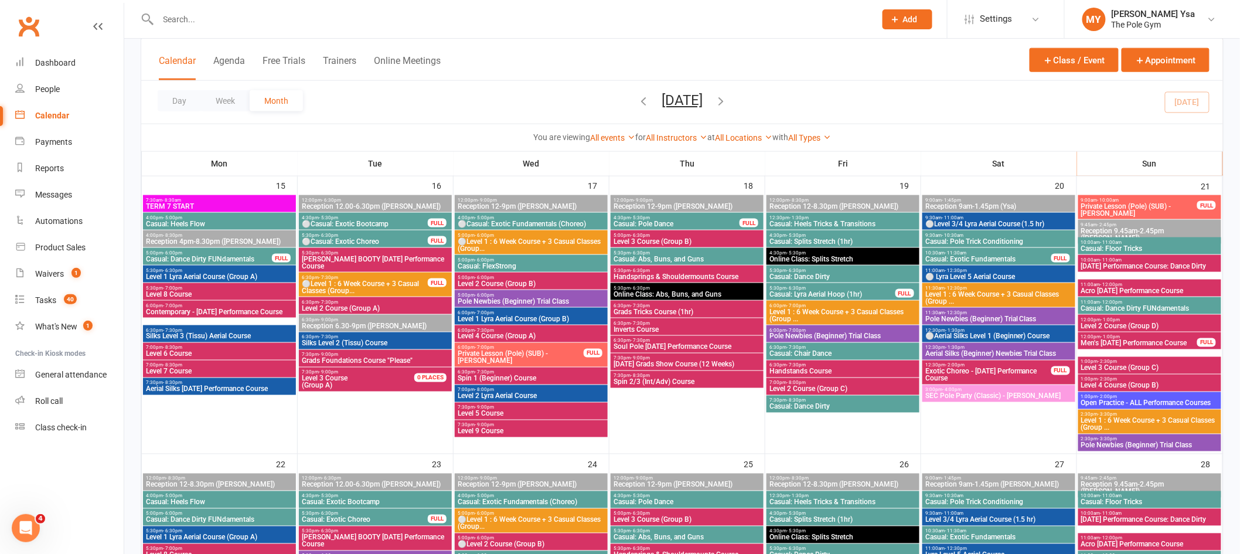
click at [983, 242] on span "Casual: Pole Trick Conditioning" at bounding box center [999, 241] width 148 height 7
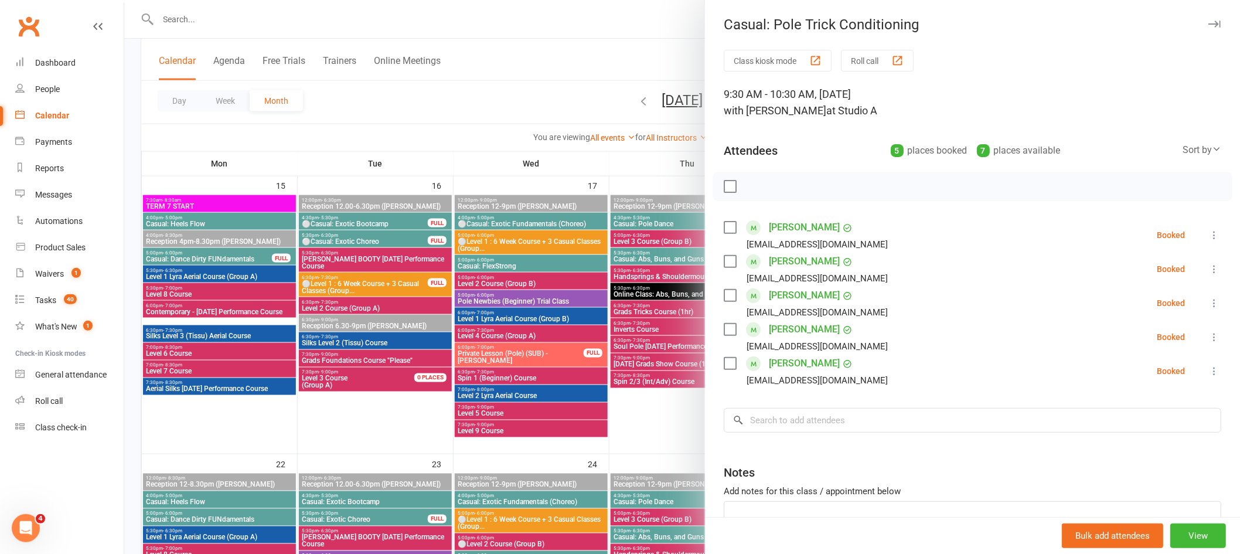
click at [665, 302] on div at bounding box center [682, 277] width 1116 height 554
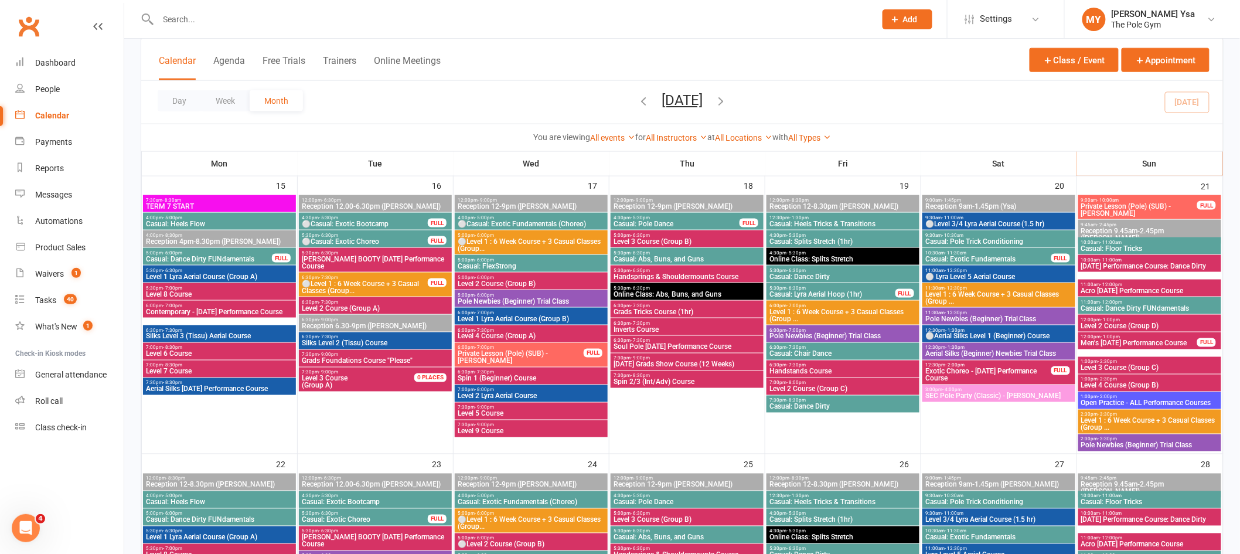
click at [996, 258] on span "Casual: Exotic Fundamentals" at bounding box center [988, 258] width 127 height 7
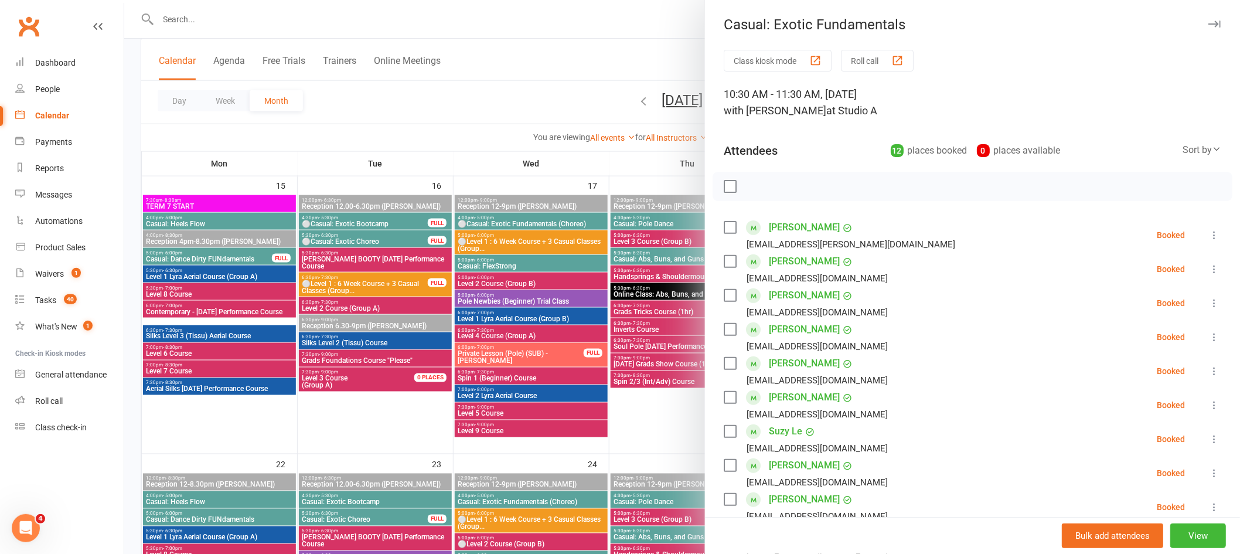
click at [454, 284] on div at bounding box center [682, 277] width 1116 height 554
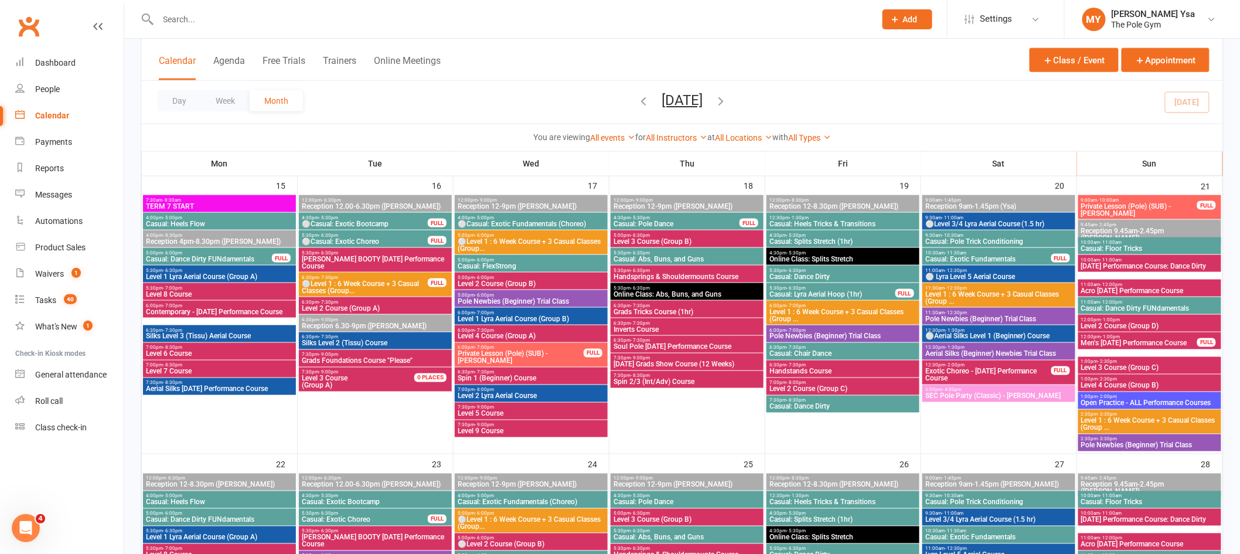
click at [180, 218] on span "- 5:00pm" at bounding box center [172, 217] width 19 height 5
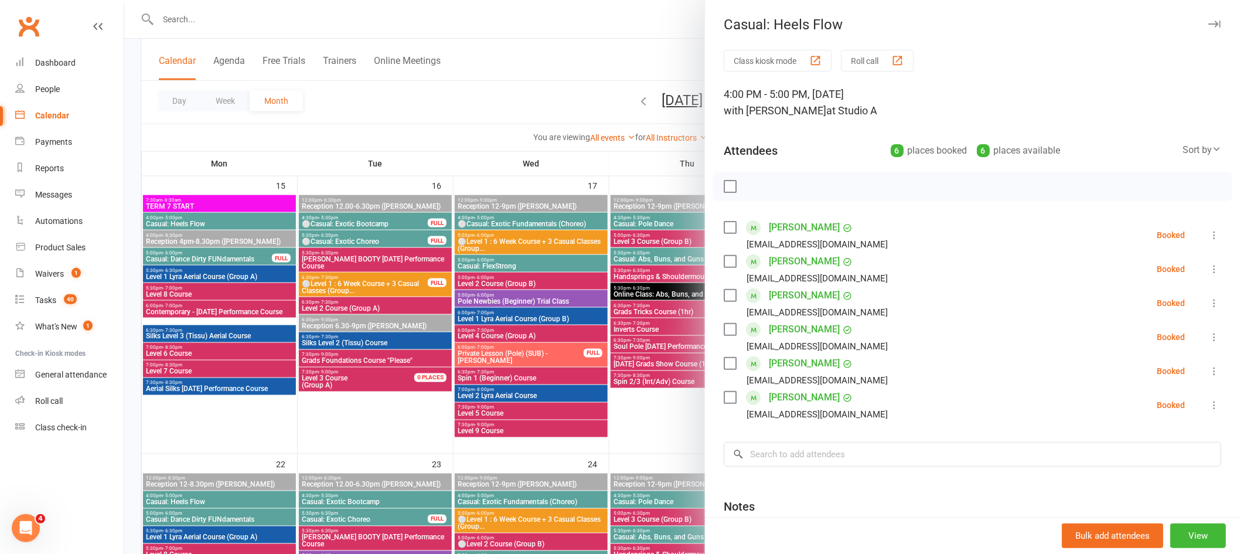
click at [268, 144] on div at bounding box center [682, 277] width 1116 height 554
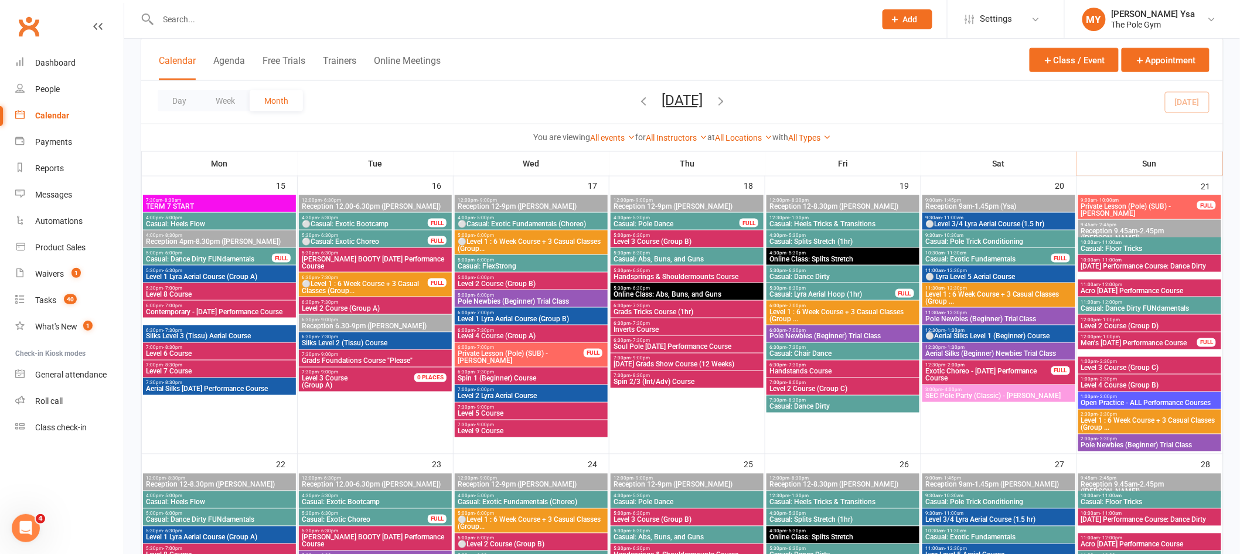
click at [581, 227] on div "4:00pm - 5:00pm ⚪Casual: Exotic Fundamentals (Choreo)" at bounding box center [531, 221] width 153 height 17
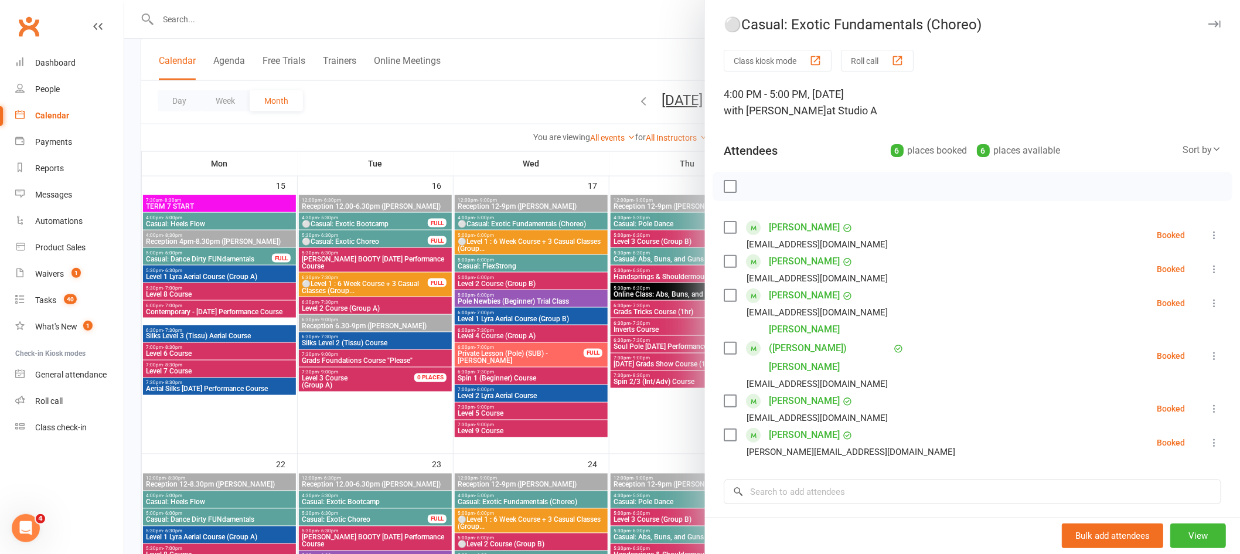
click at [346, 145] on div at bounding box center [682, 277] width 1116 height 554
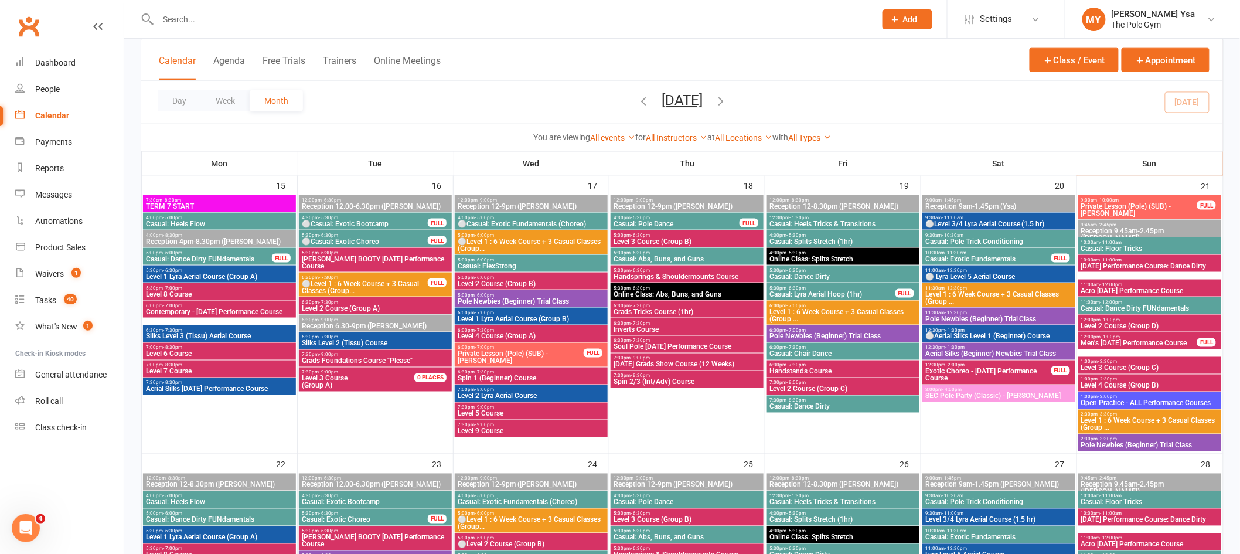
click at [772, 221] on span "Casual: Heels Tricks & Transitions" at bounding box center [843, 223] width 148 height 7
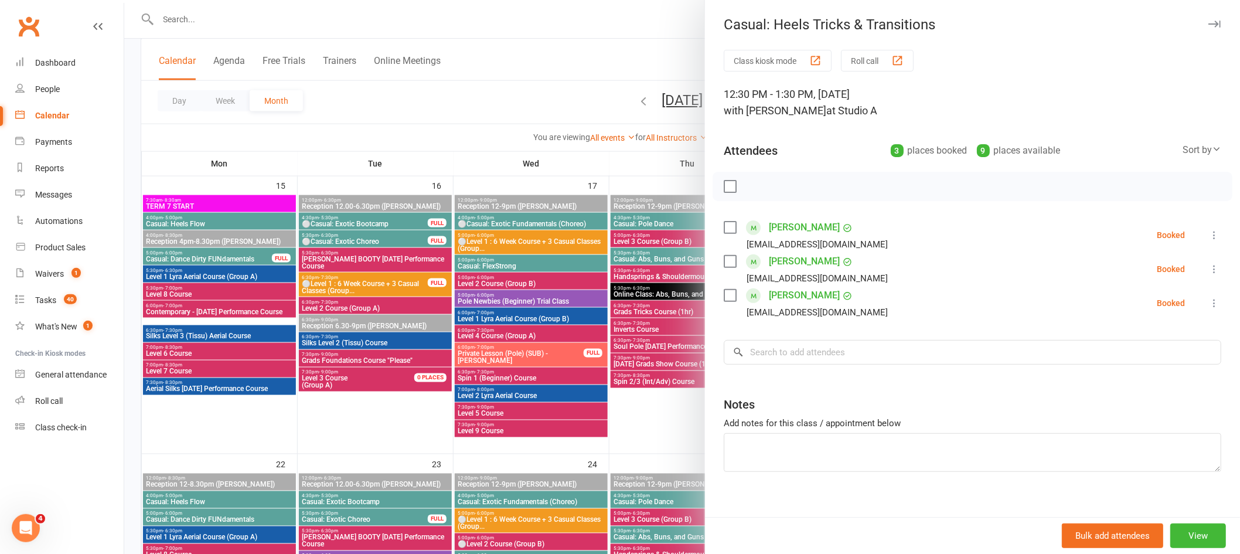
click at [592, 137] on div at bounding box center [682, 277] width 1116 height 554
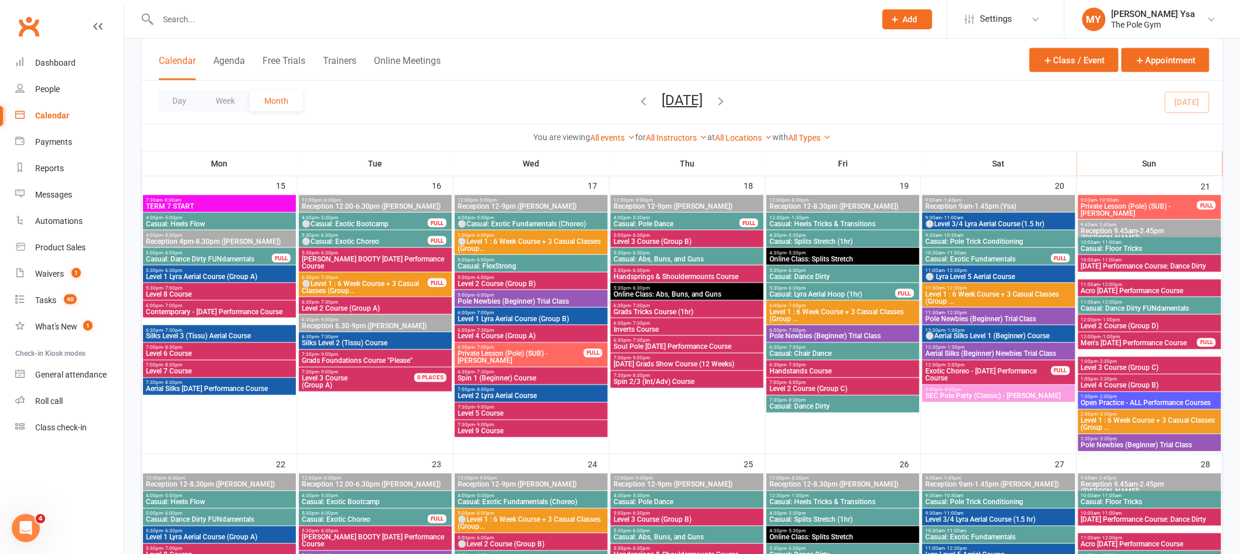
click at [318, 499] on span "Casual: Exotic Bootcamp" at bounding box center [375, 502] width 148 height 7
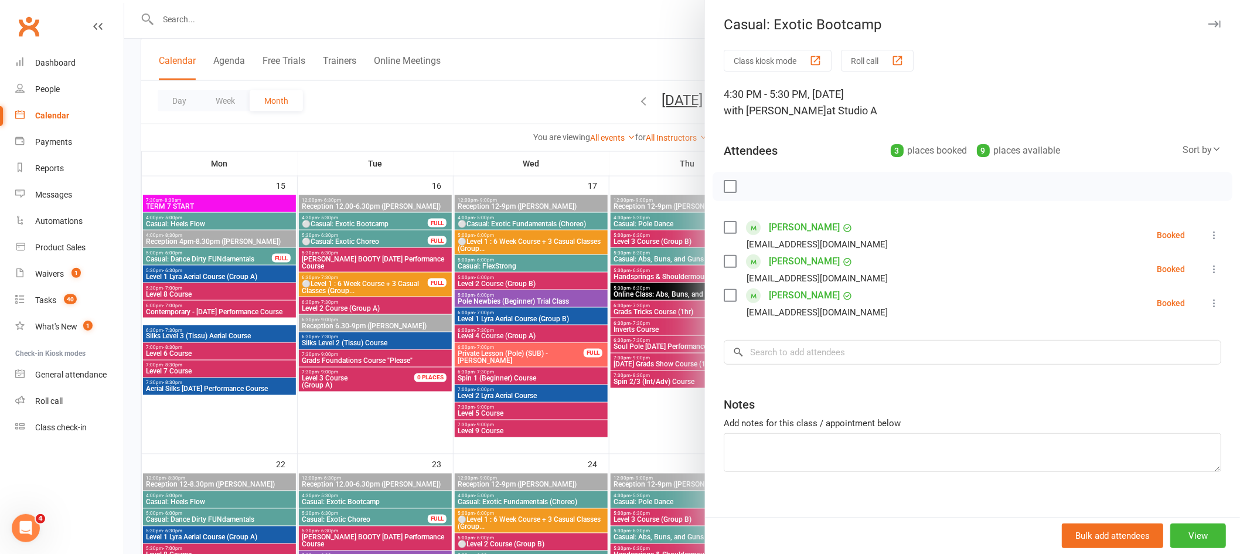
click at [318, 497] on div at bounding box center [682, 277] width 1116 height 554
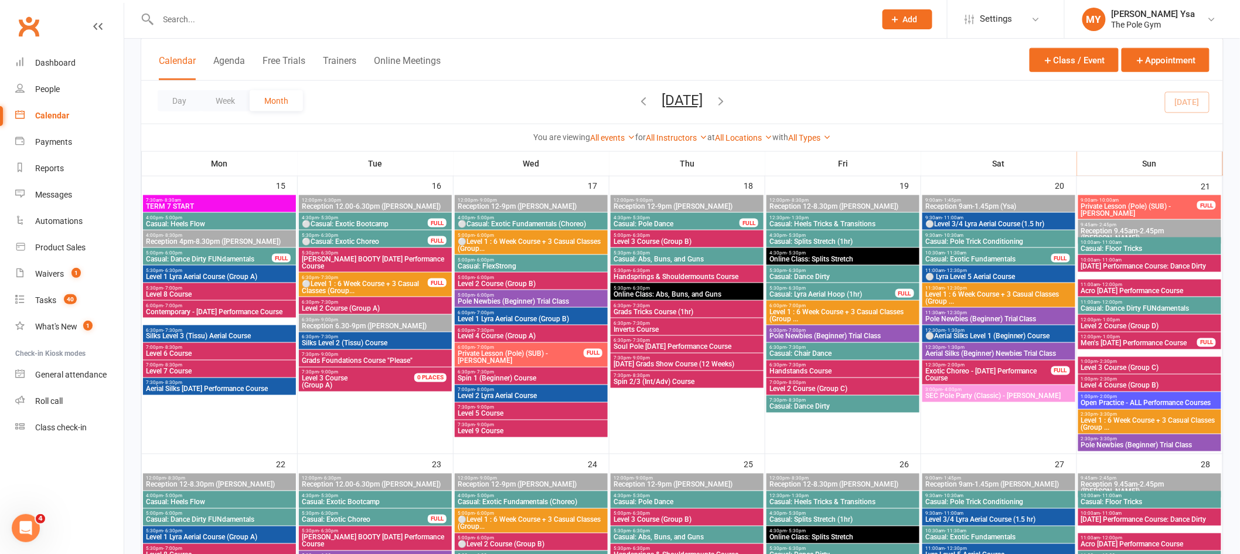
click at [325, 516] on span "Casual: Exotic Choreo" at bounding box center [364, 519] width 127 height 7
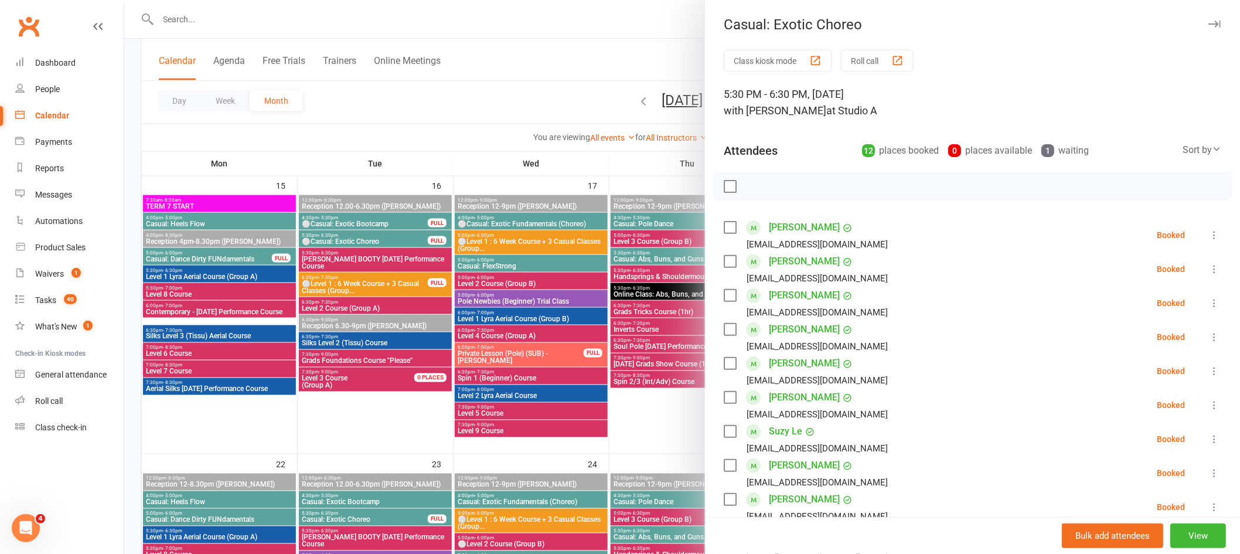
click at [325, 516] on div at bounding box center [682, 277] width 1116 height 554
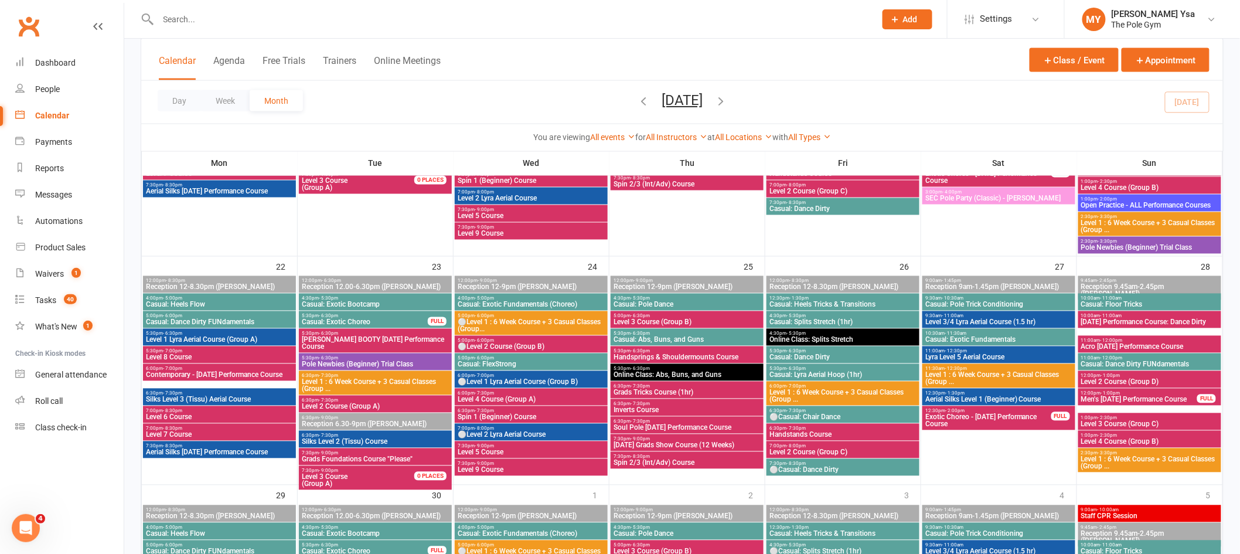
scroll to position [797, 0]
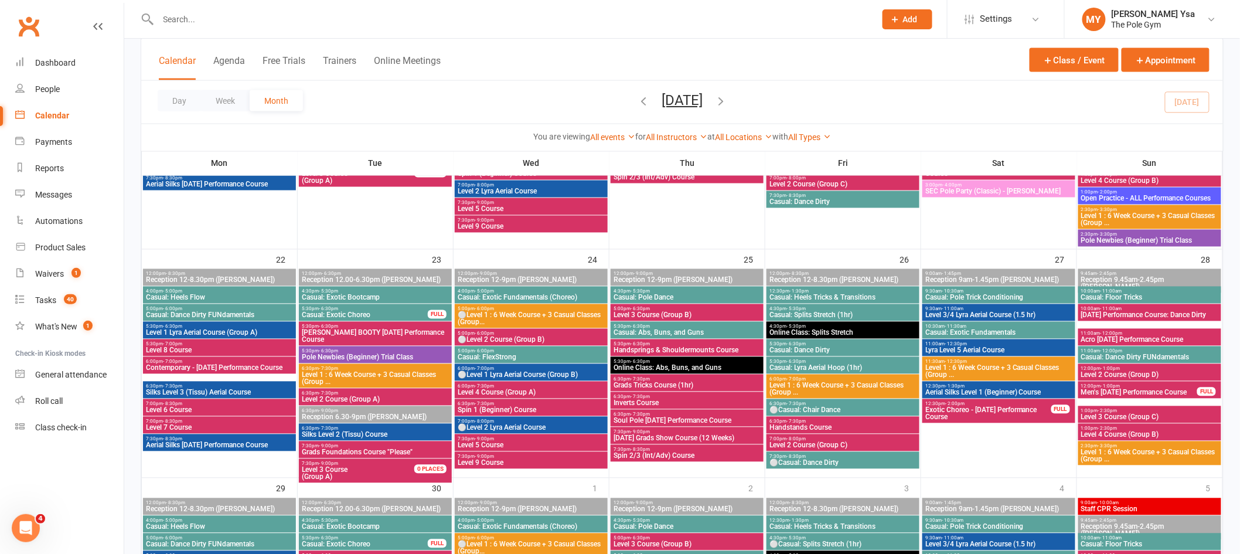
click at [242, 312] on span "Casual: Dance Dirty FUNdamentals" at bounding box center [219, 315] width 148 height 7
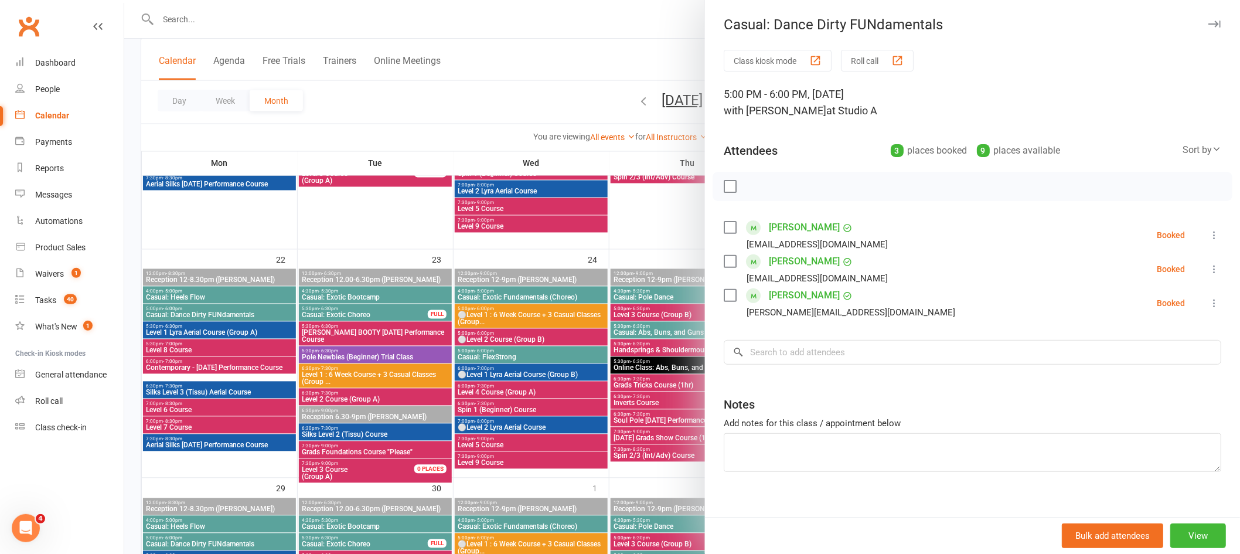
click at [190, 294] on div at bounding box center [682, 277] width 1116 height 554
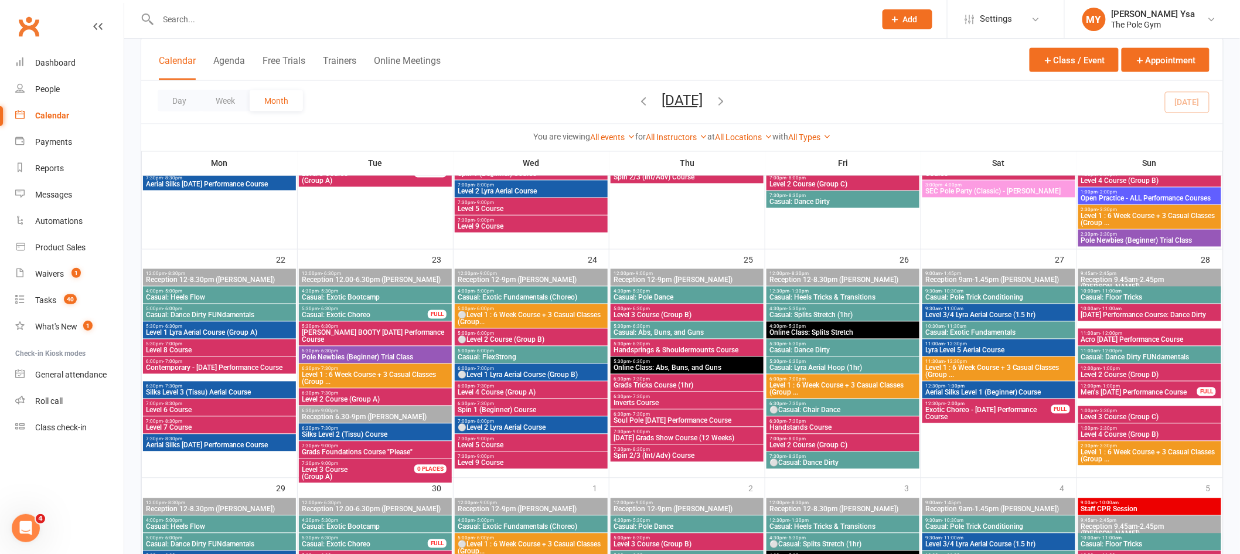
click at [207, 289] on span "4:00pm - 5:00pm" at bounding box center [219, 291] width 148 height 5
